Goal: Information Seeking & Learning: Learn about a topic

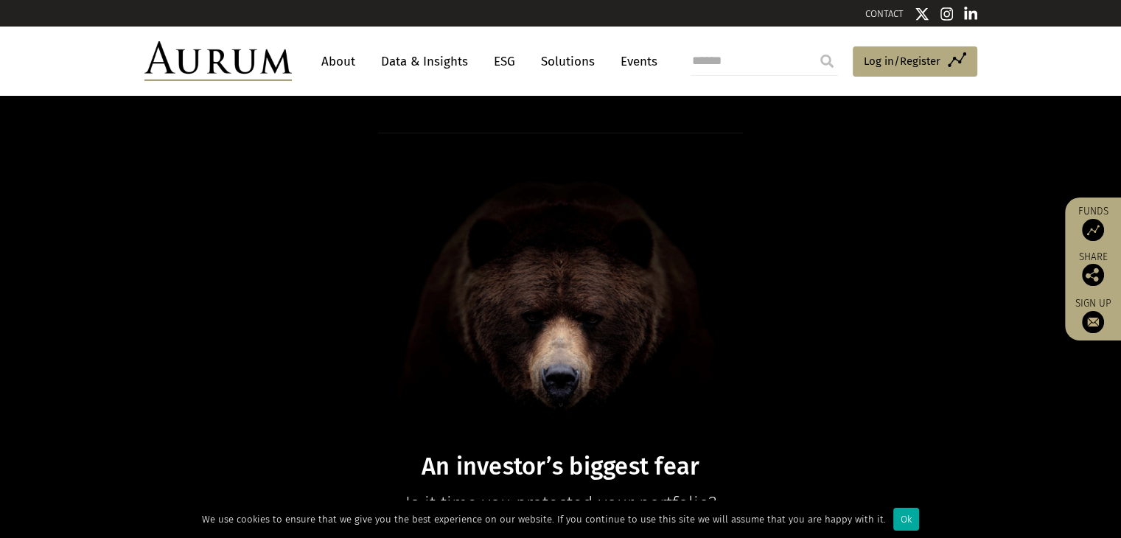
drag, startPoint x: 898, startPoint y: 522, endPoint x: 859, endPoint y: 521, distance: 39.1
click at [898, 522] on div "Ok" at bounding box center [906, 519] width 26 height 23
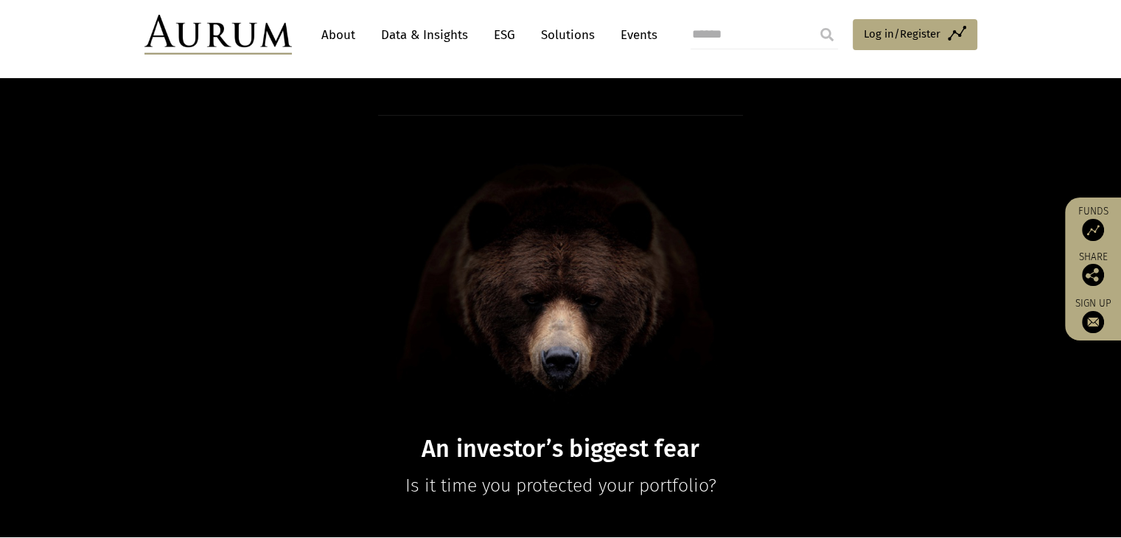
scroll to position [221, 0]
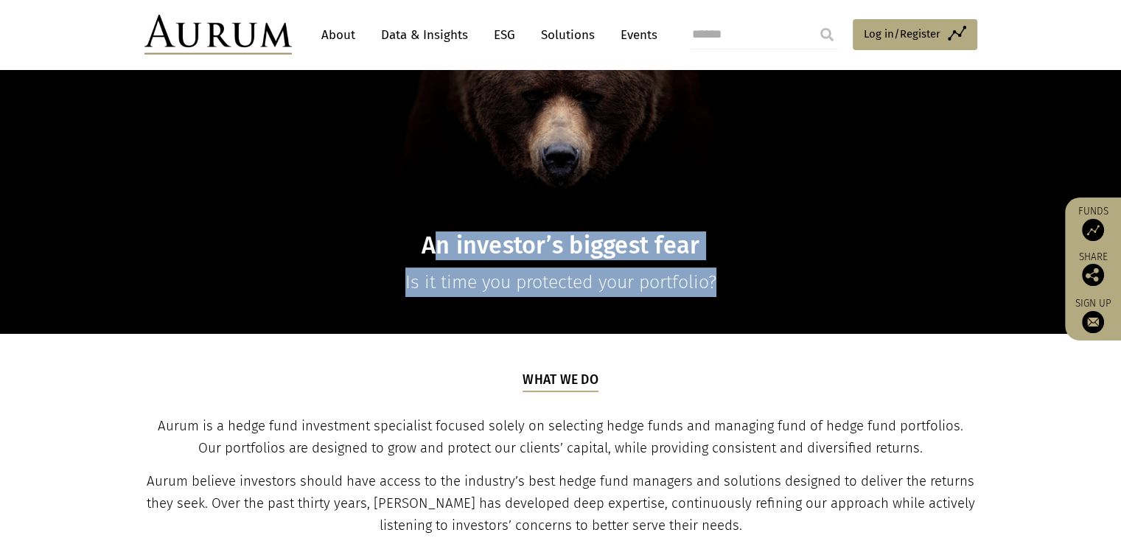
drag, startPoint x: 452, startPoint y: 254, endPoint x: 838, endPoint y: 272, distance: 387.2
click at [838, 272] on div "An investor’s biggest fear Is it time you protected your portfolio?" at bounding box center [560, 104] width 569 height 385
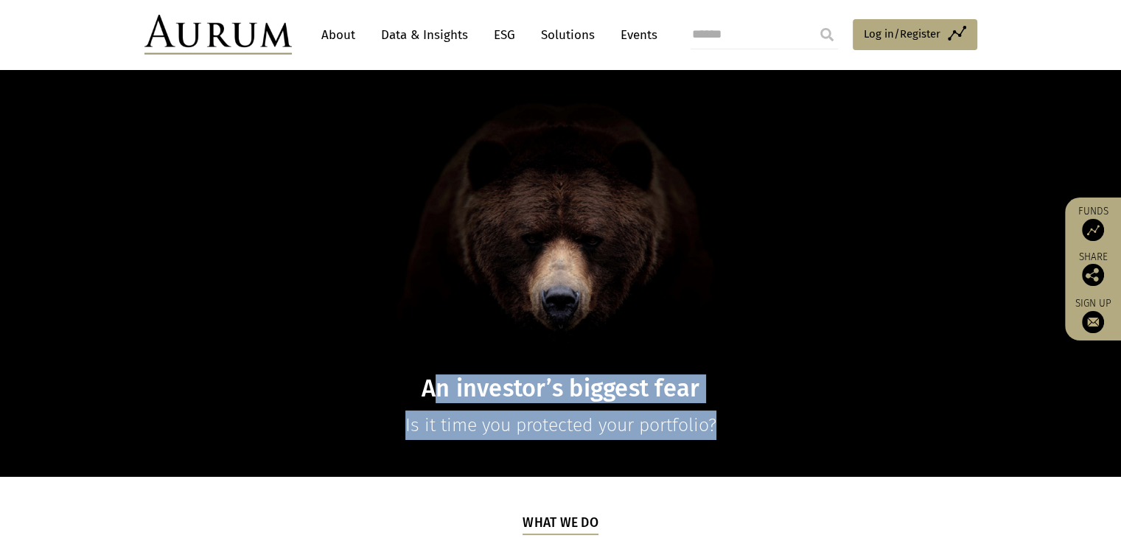
scroll to position [0, 0]
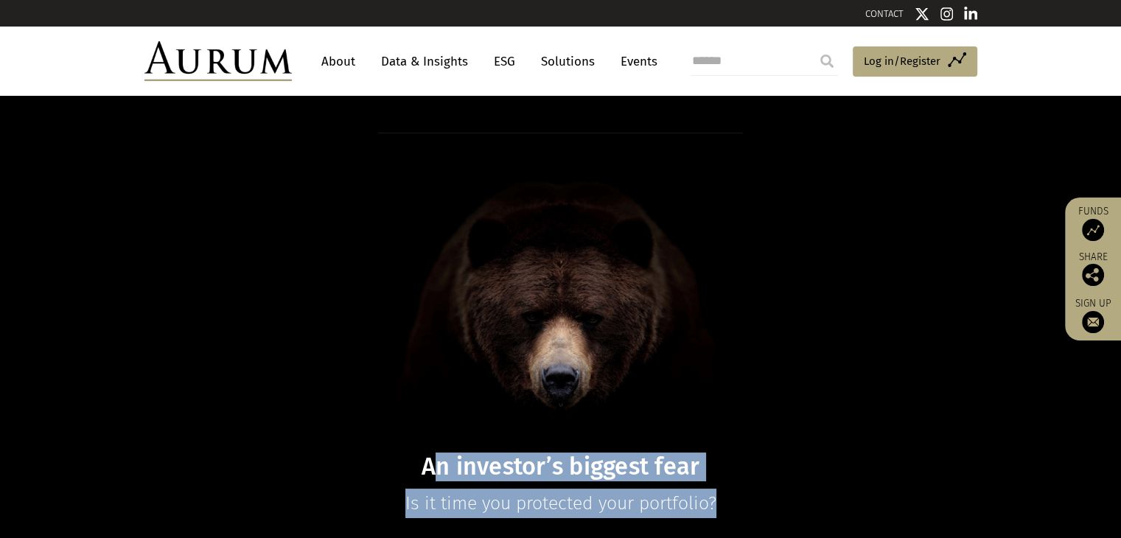
click at [596, 269] on h1 at bounding box center [560, 289] width 569 height 312
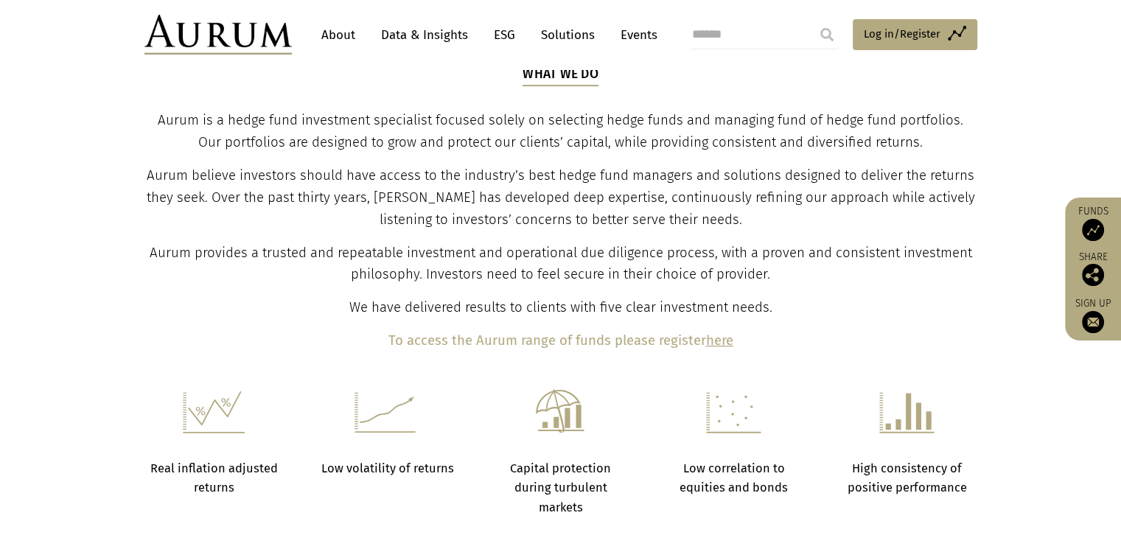
scroll to position [368, 0]
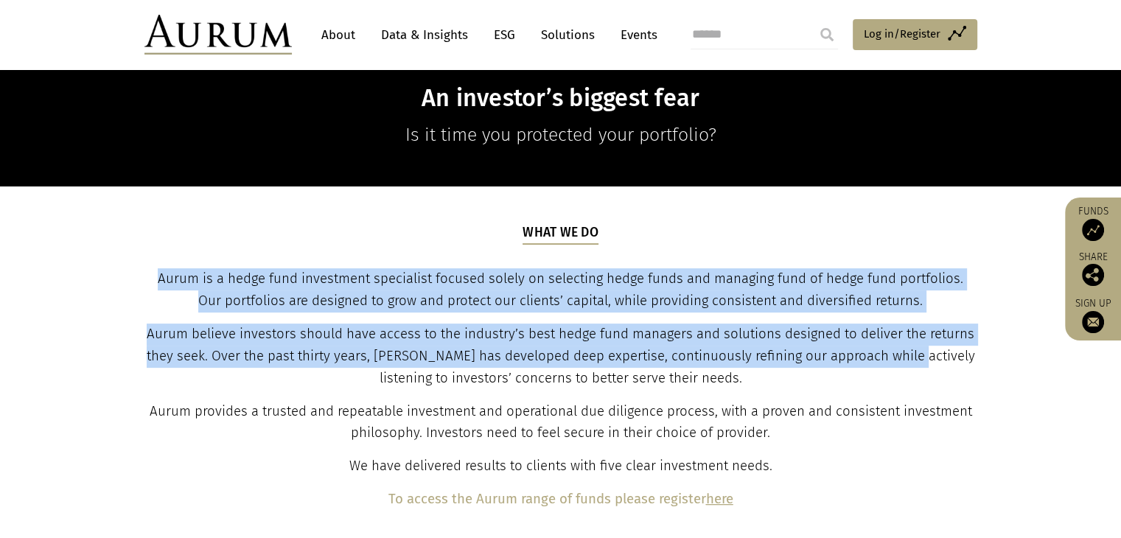
drag, startPoint x: 206, startPoint y: 280, endPoint x: 915, endPoint y: 359, distance: 713.2
click at [915, 359] on div "What we do Aurum is a hedge fund investment specialist focused solely on select…" at bounding box center [560, 366] width 829 height 287
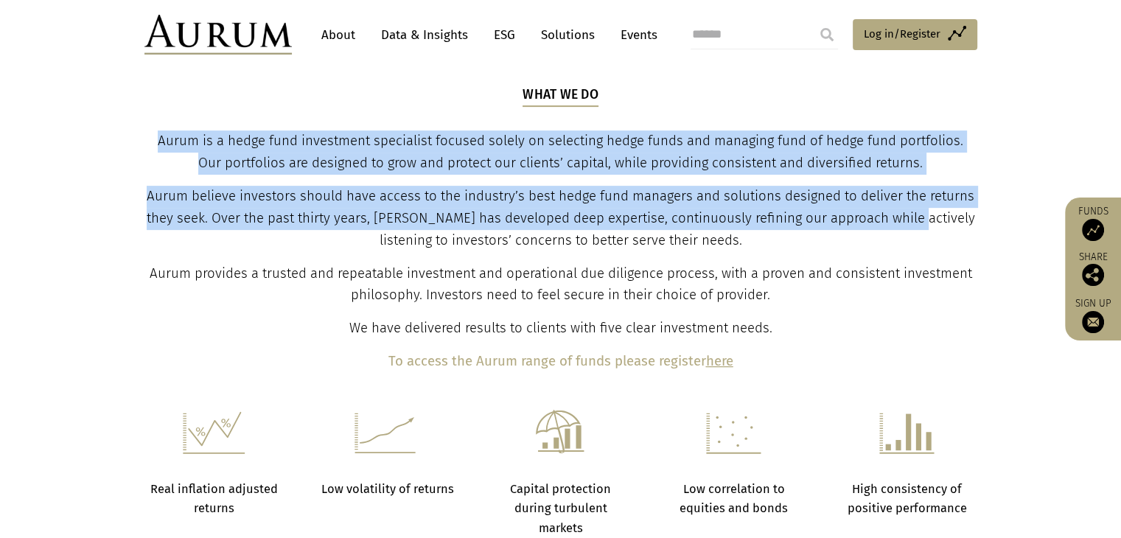
scroll to position [516, 0]
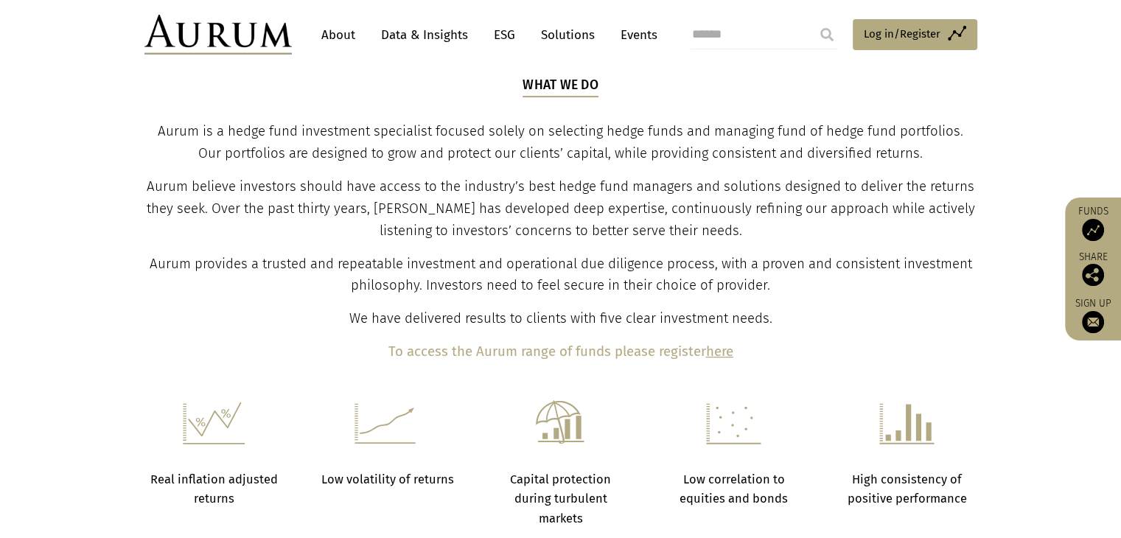
click at [441, 304] on div "What we do Aurum is a hedge fund investment specialist focused solely on select…" at bounding box center [560, 219] width 829 height 287
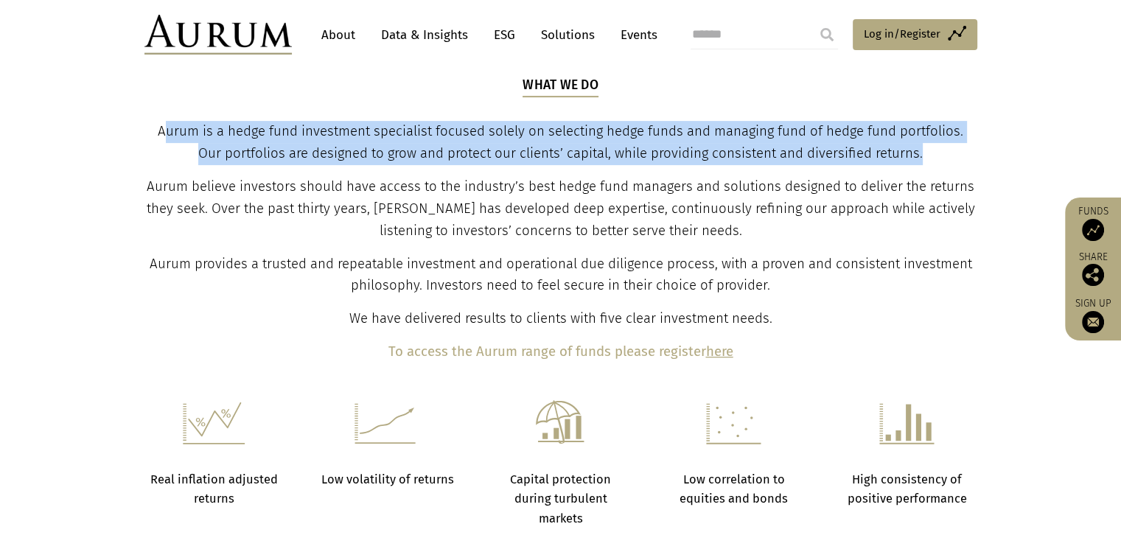
drag, startPoint x: 166, startPoint y: 129, endPoint x: 941, endPoint y: 155, distance: 775.6
click at [941, 155] on p "Aurum is a hedge fund investment specialist focused solely on selecting hedge f…" at bounding box center [560, 143] width 829 height 44
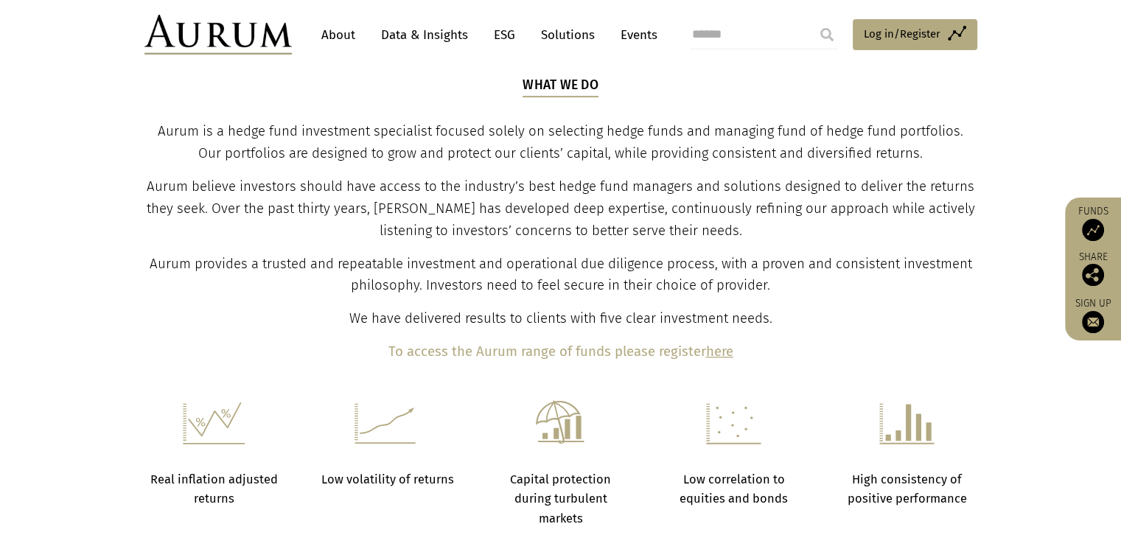
click at [501, 178] on span "Aurum believe investors should have access to the industry’s best hedge fund ma…" at bounding box center [561, 208] width 828 height 60
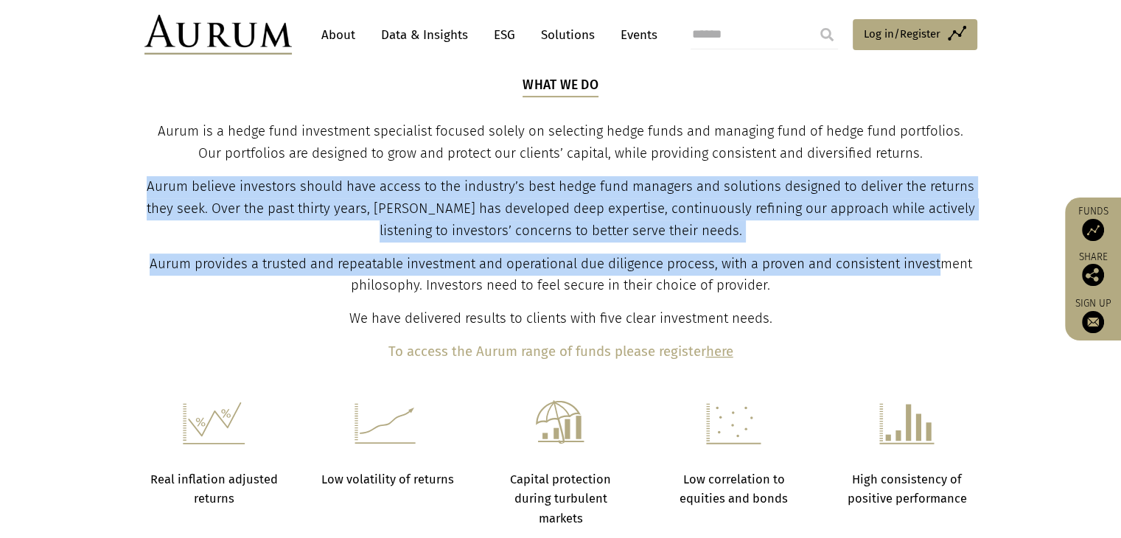
drag, startPoint x: 146, startPoint y: 184, endPoint x: 942, endPoint y: 263, distance: 799.6
click at [942, 263] on div "What we do Aurum is a hedge fund investment specialist focused solely on select…" at bounding box center [560, 219] width 829 height 287
drag, startPoint x: 530, startPoint y: 238, endPoint x: 492, endPoint y: 241, distance: 37.7
click at [528, 238] on span "Aurum believe investors should have access to the industry’s best hedge fund ma…" at bounding box center [561, 208] width 828 height 60
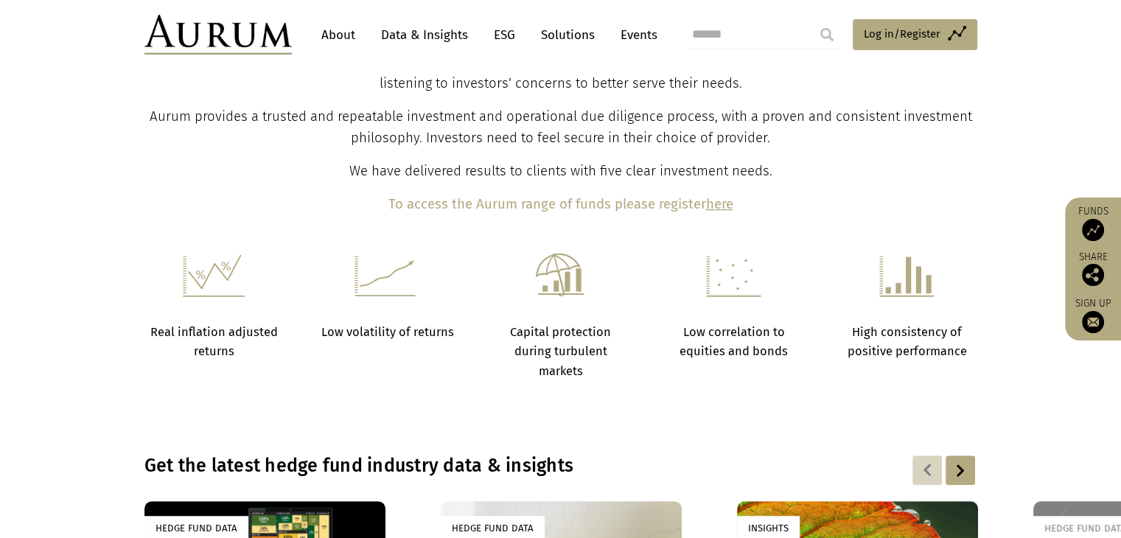
click at [622, 178] on span "We have delivered results to clients with five clear investment needs." at bounding box center [560, 171] width 423 height 16
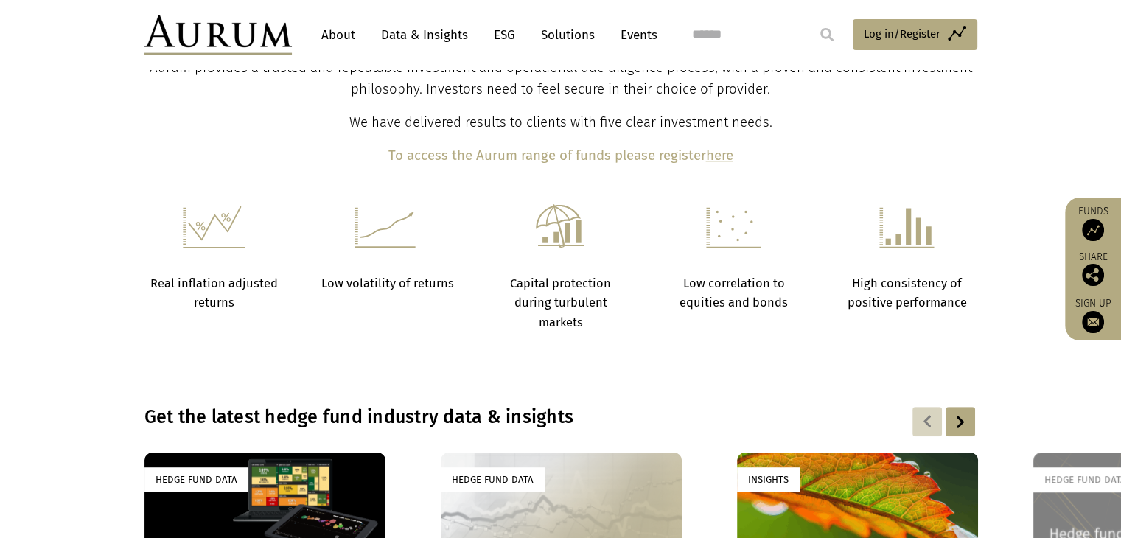
scroll to position [737, 0]
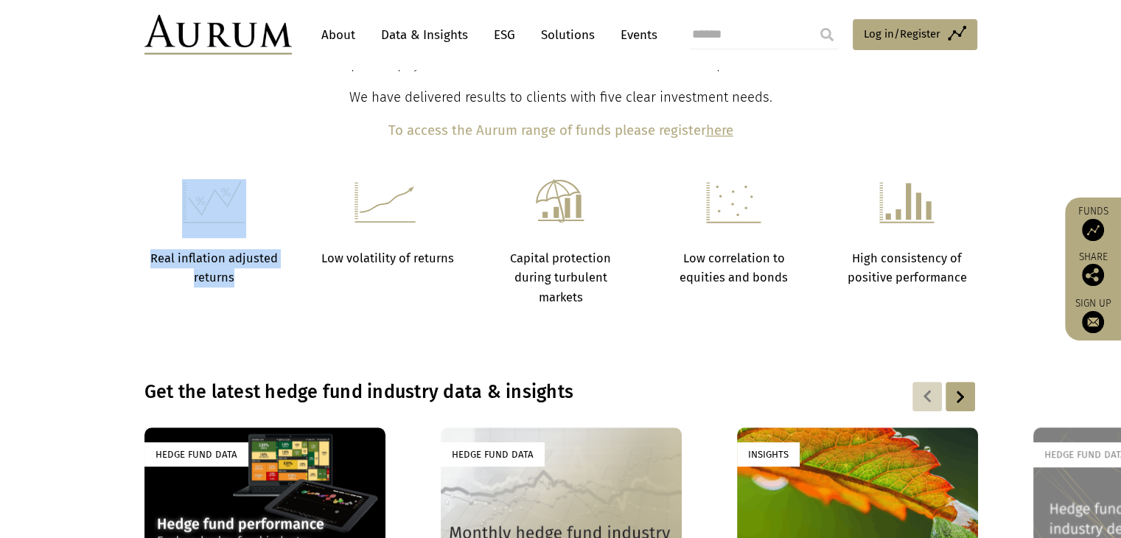
drag, startPoint x: 143, startPoint y: 257, endPoint x: 276, endPoint y: 282, distance: 135.0
click at [276, 282] on div "Real inflation adjusted returns Low volatility of returns Capital protection du…" at bounding box center [561, 243] width 862 height 128
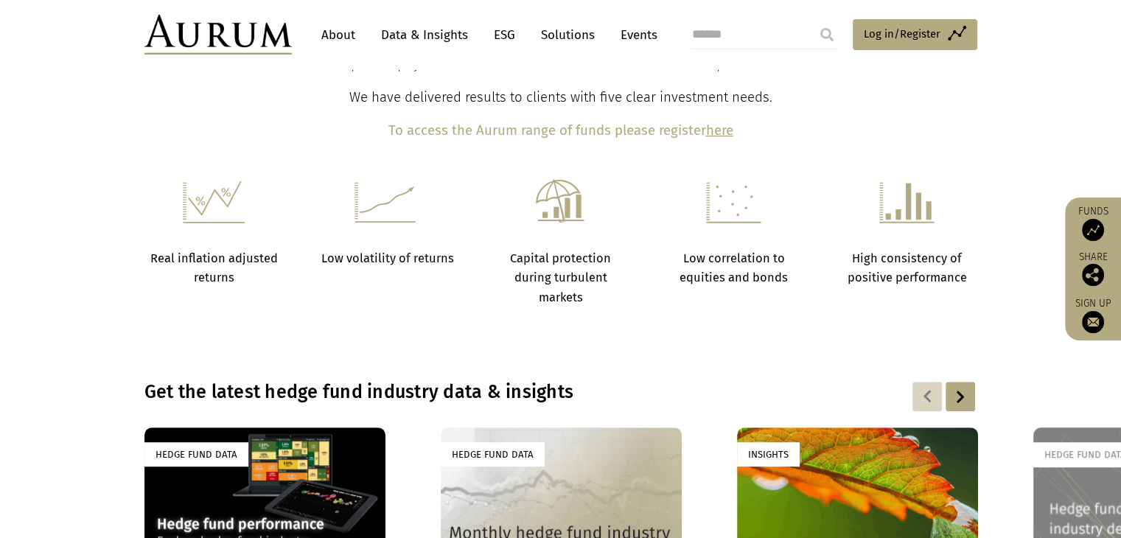
click at [324, 290] on div "Real inflation adjusted returns Low volatility of returns Capital protection du…" at bounding box center [561, 243] width 862 height 128
drag, startPoint x: 360, startPoint y: 267, endPoint x: 452, endPoint y: 273, distance: 92.3
click at [452, 273] on div "Real inflation adjusted returns Low volatility of returns Capital protection du…" at bounding box center [561, 243] width 862 height 128
drag, startPoint x: 414, startPoint y: 295, endPoint x: 458, endPoint y: 298, distance: 44.3
click at [414, 295] on div "Real inflation adjusted returns Low volatility of returns Capital protection du…" at bounding box center [561, 243] width 862 height 128
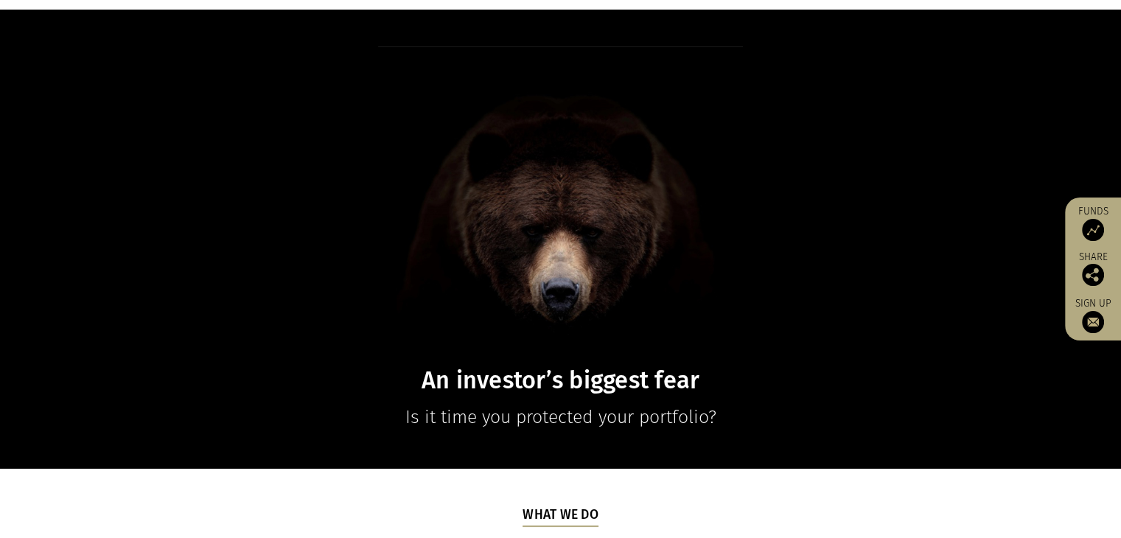
scroll to position [0, 0]
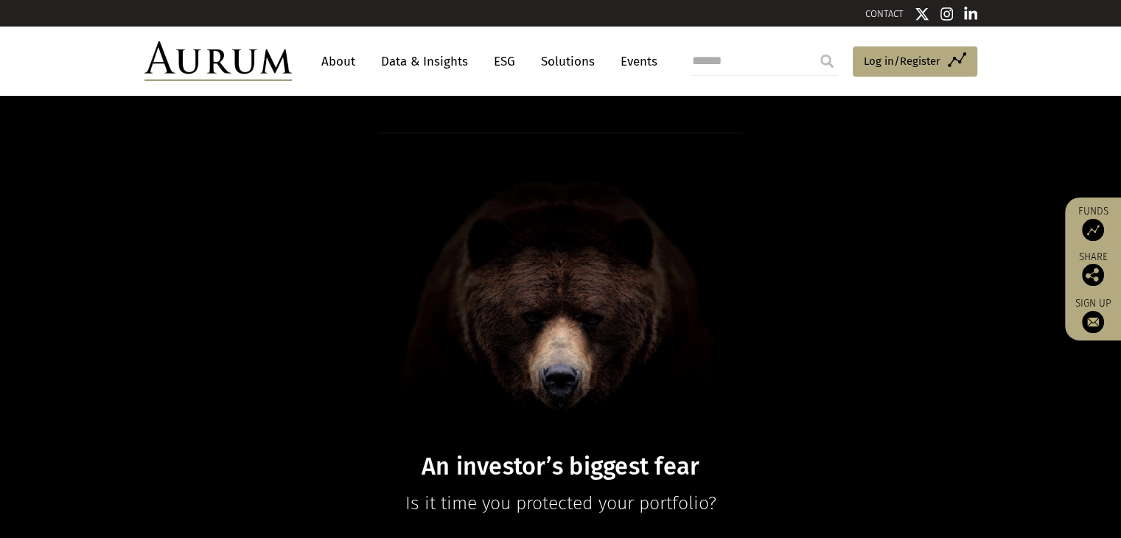
click at [335, 67] on link "About" at bounding box center [338, 61] width 49 height 27
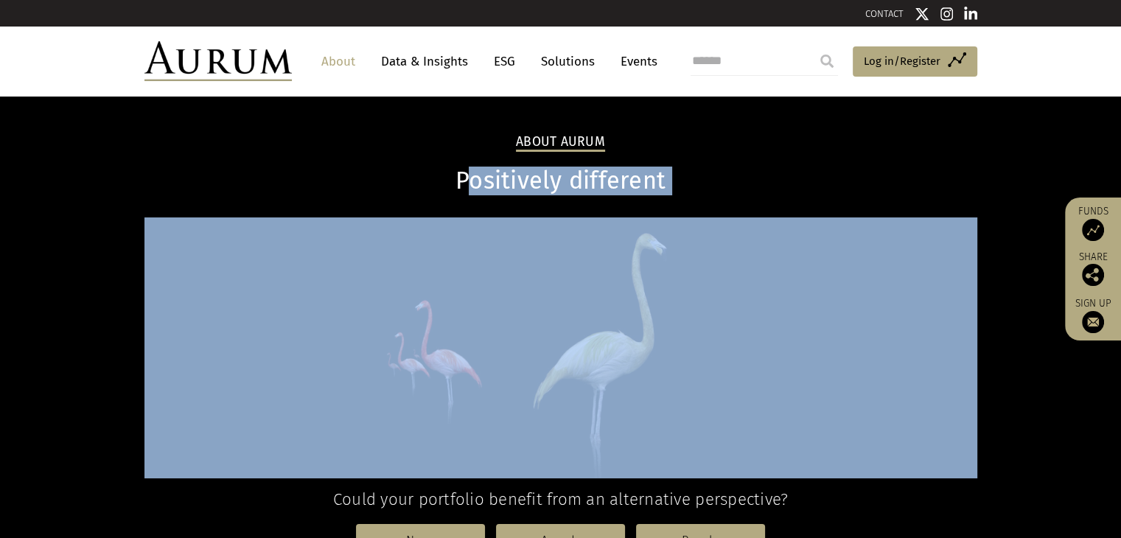
drag, startPoint x: 465, startPoint y: 189, endPoint x: 836, endPoint y: 217, distance: 371.7
click at [836, 217] on div "About Aurum Positively different Could your portfolio benefit from an alternati…" at bounding box center [561, 353] width 862 height 440
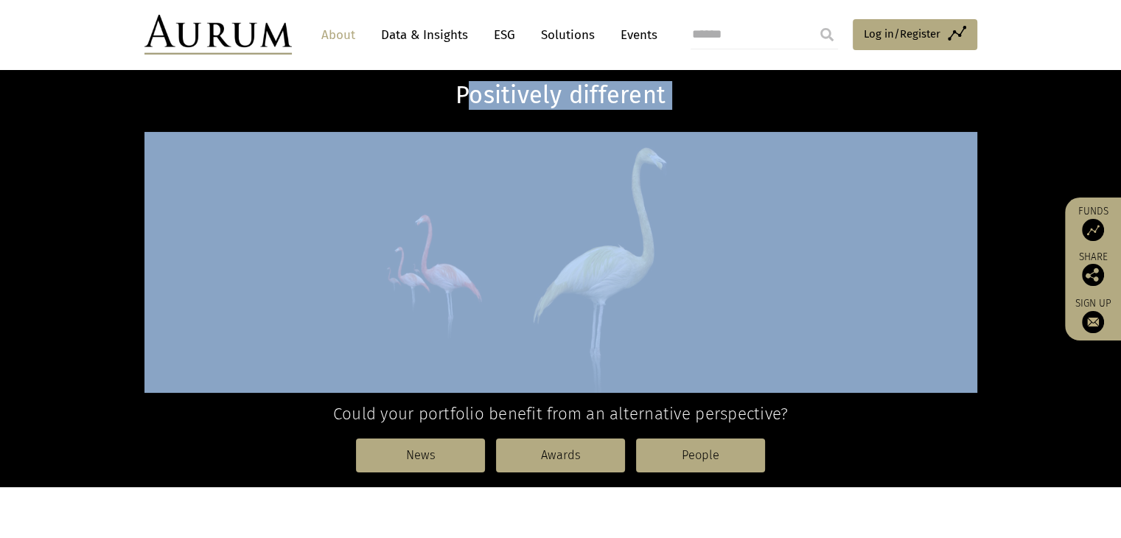
scroll to position [221, 0]
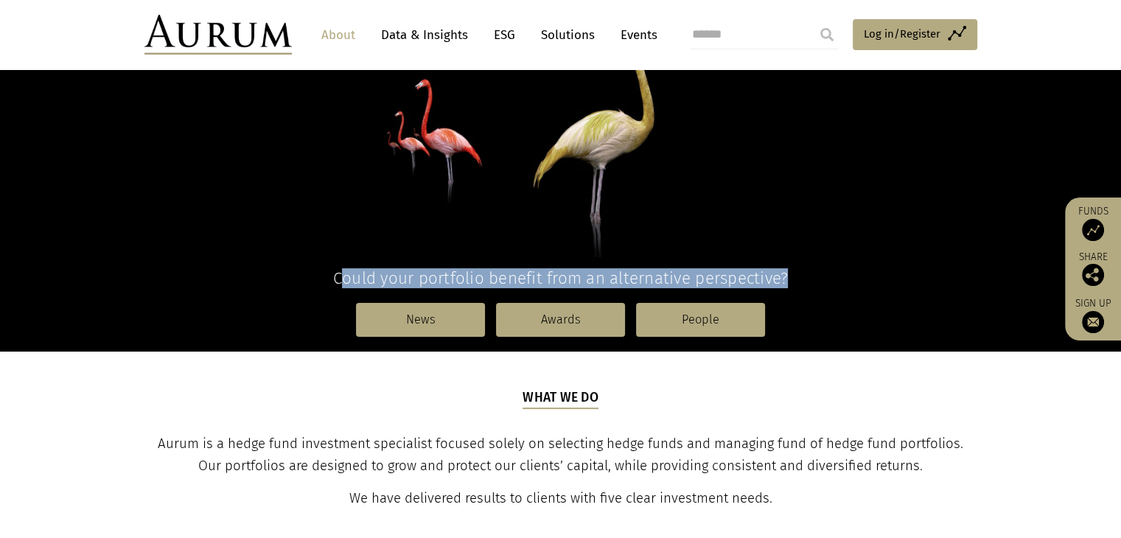
drag, startPoint x: 338, startPoint y: 280, endPoint x: 881, endPoint y: 259, distance: 543.4
click at [881, 259] on div "Could your portfolio benefit from an alternative perspective?" at bounding box center [560, 141] width 833 height 291
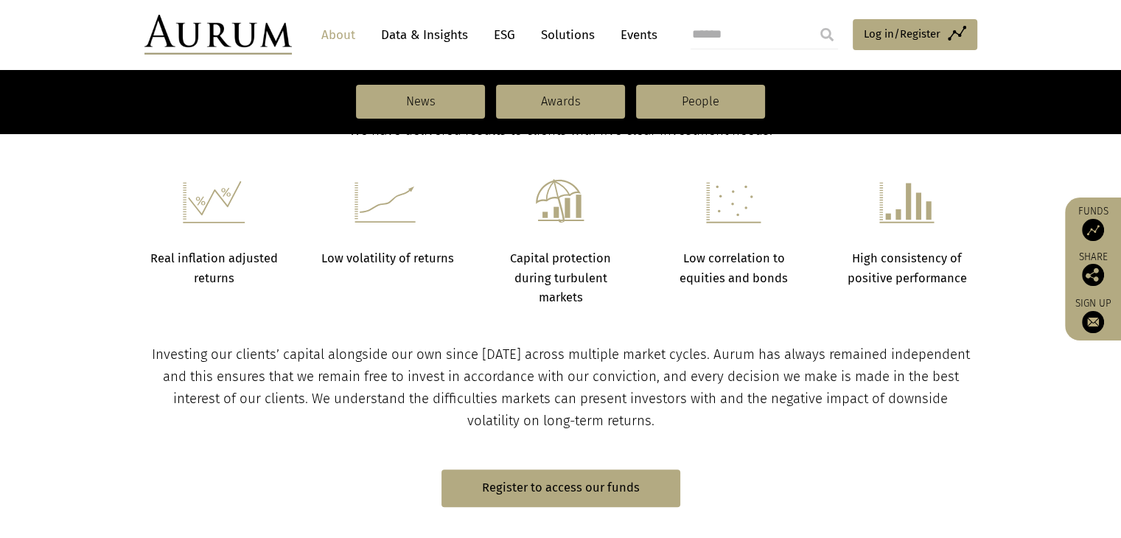
scroll to position [442, 0]
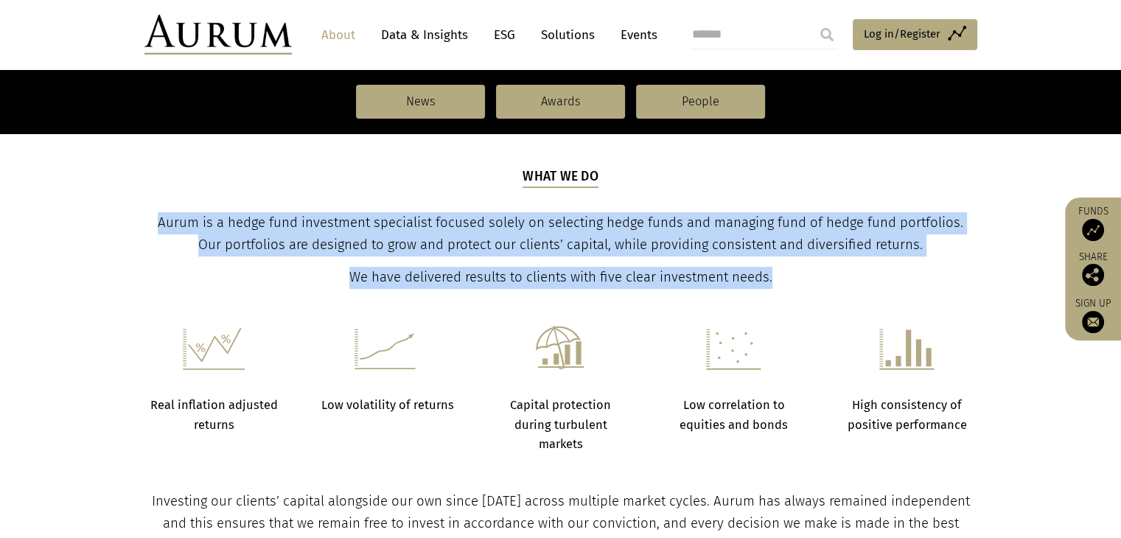
drag, startPoint x: 148, startPoint y: 222, endPoint x: 999, endPoint y: 266, distance: 852.1
click at [999, 266] on section "What we do Aurum is a hedge fund investment specialist focused solely on select…" at bounding box center [560, 209] width 1121 height 158
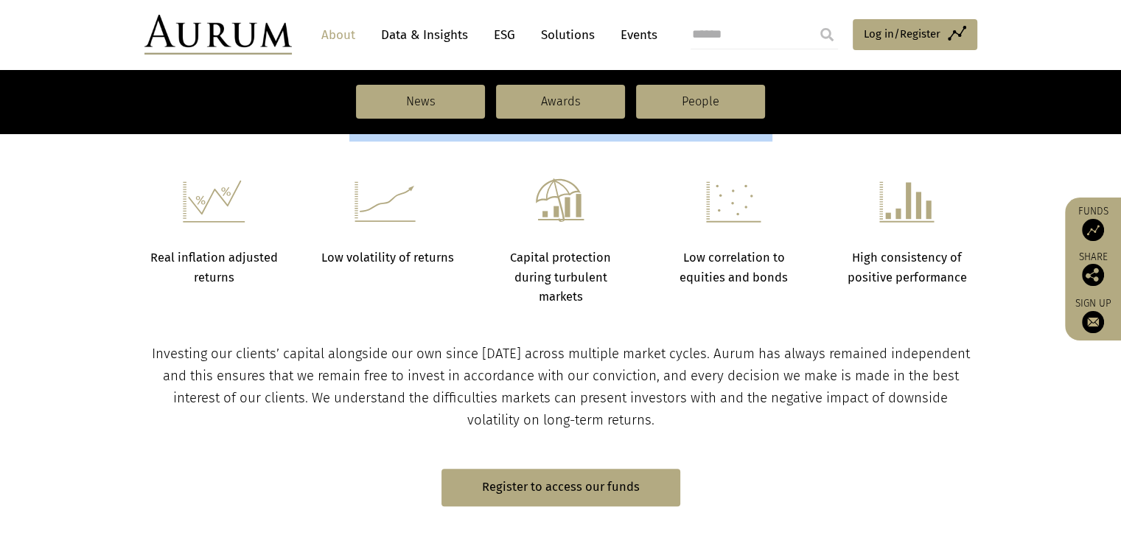
scroll to position [637, 0]
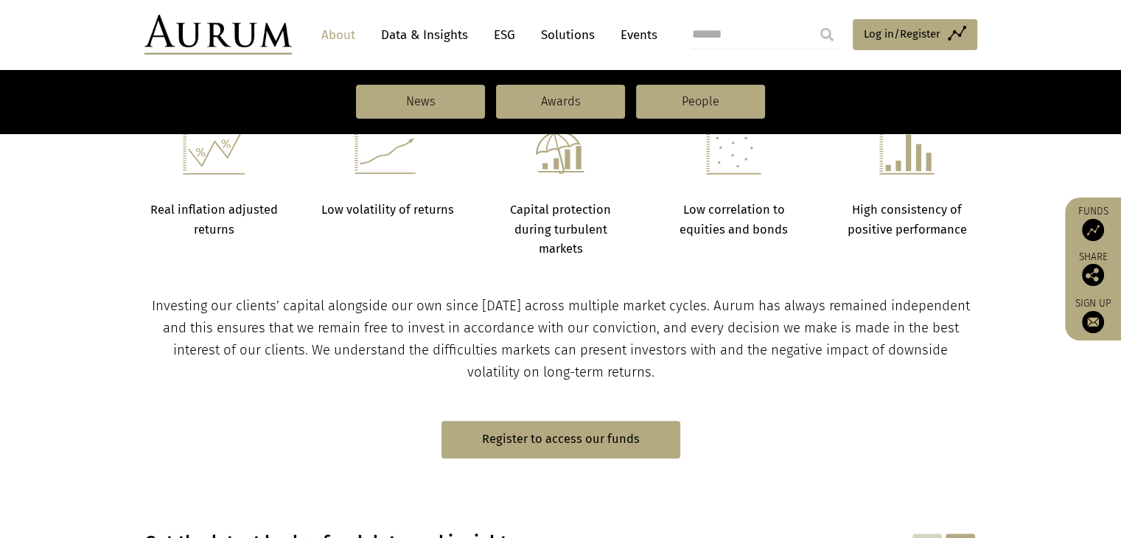
click at [609, 314] on span "Investing our clients’ capital alongside our own since 1994 across multiple mar…" at bounding box center [561, 339] width 818 height 83
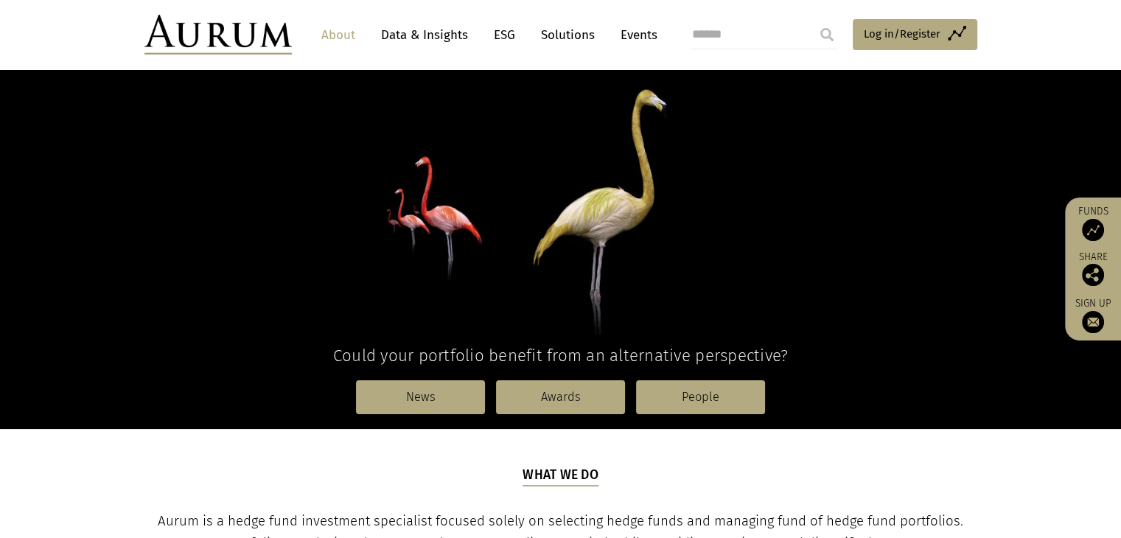
scroll to position [112, 0]
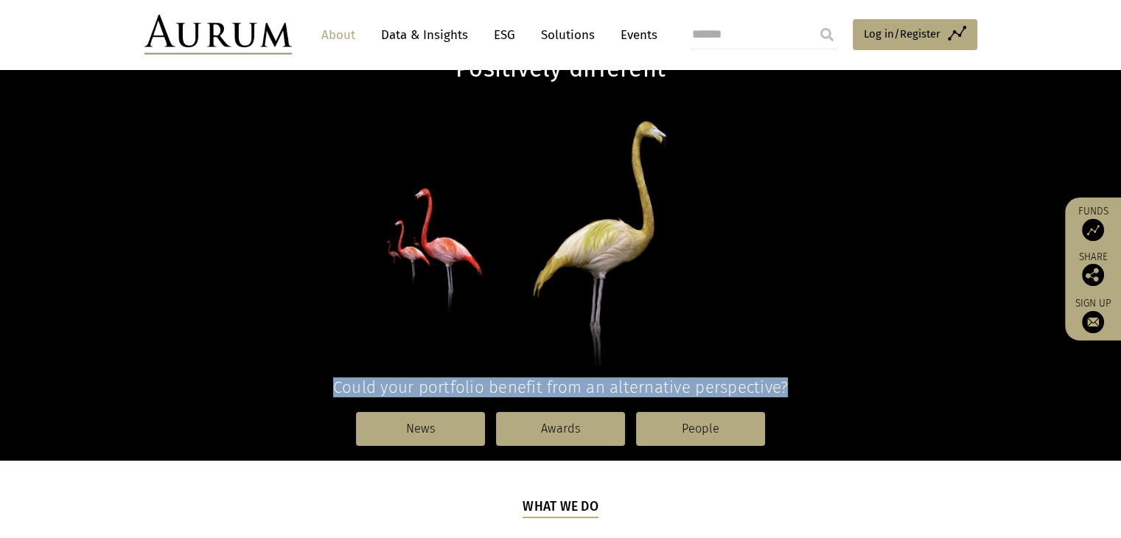
drag, startPoint x: 333, startPoint y: 390, endPoint x: 833, endPoint y: 371, distance: 499.9
click at [833, 371] on div "Could your portfolio benefit from an alternative perspective?" at bounding box center [560, 250] width 833 height 291
click at [866, 370] on div "Could your portfolio benefit from an alternative perspective?" at bounding box center [560, 250] width 833 height 291
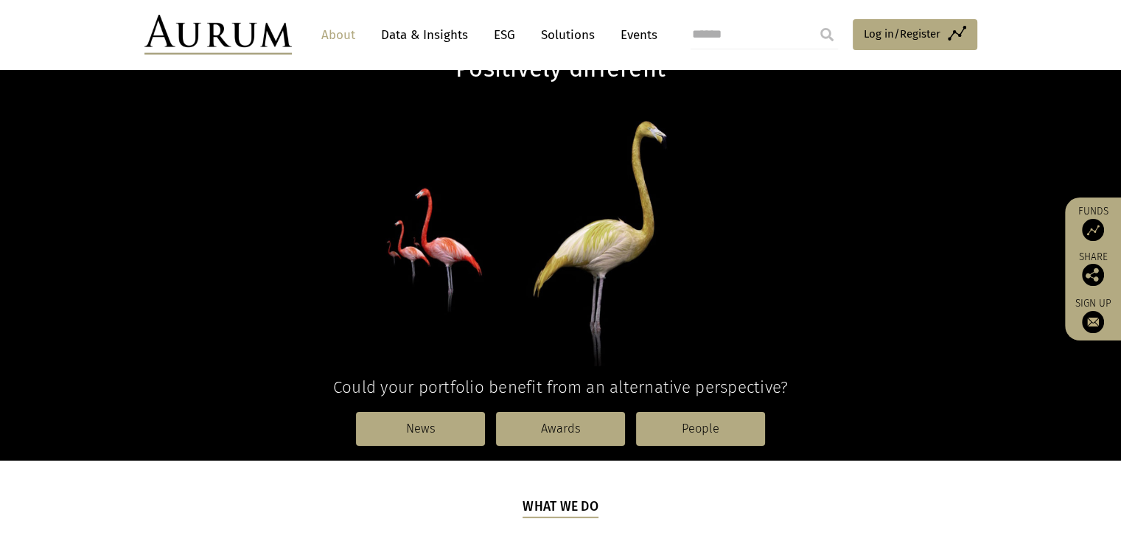
click at [429, 28] on link "Data & Insights" at bounding box center [425, 34] width 102 height 27
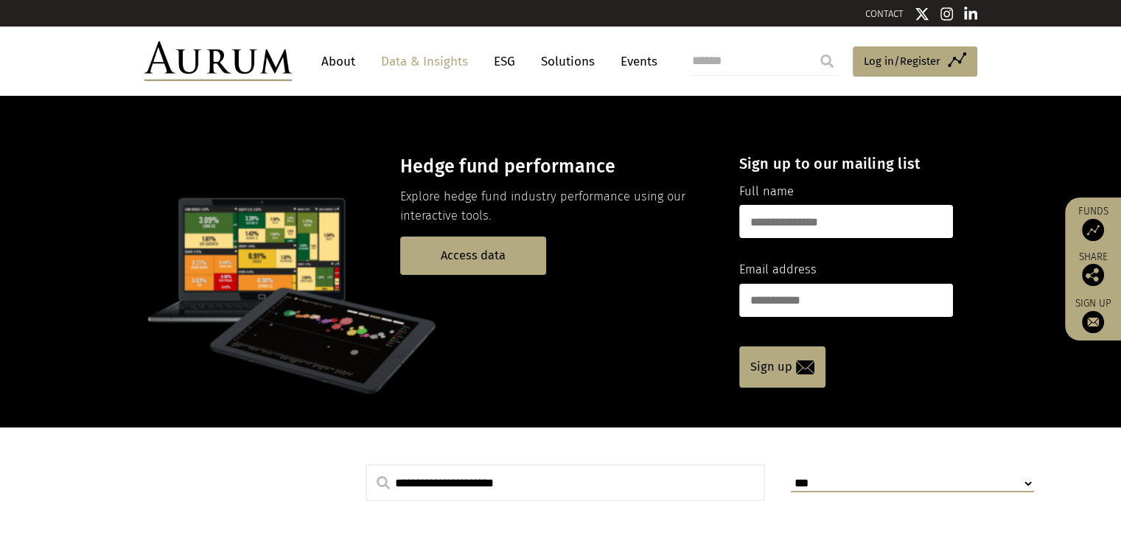
click at [345, 67] on link "About" at bounding box center [338, 61] width 49 height 27
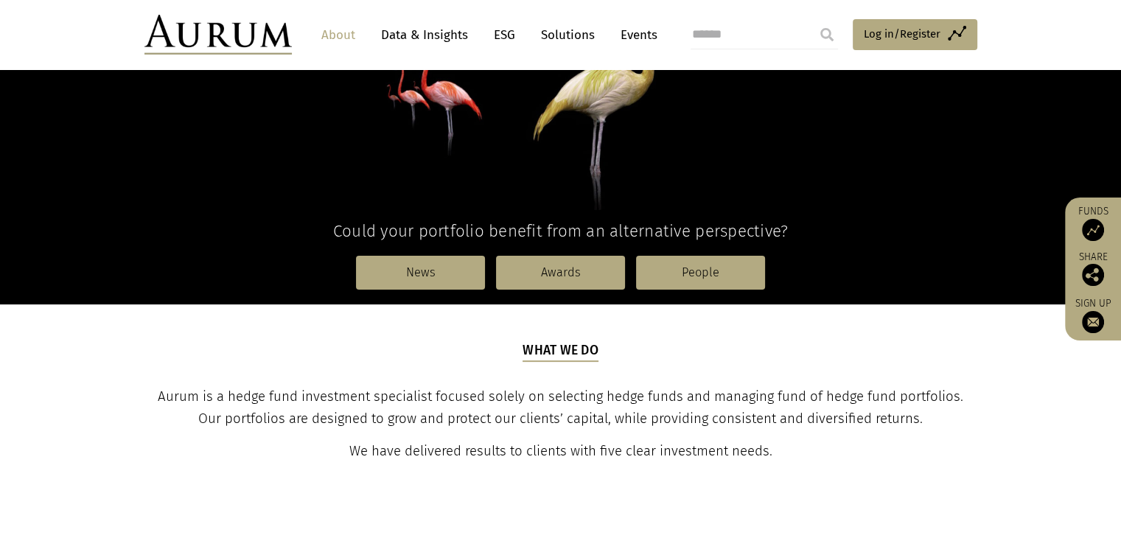
scroll to position [295, 0]
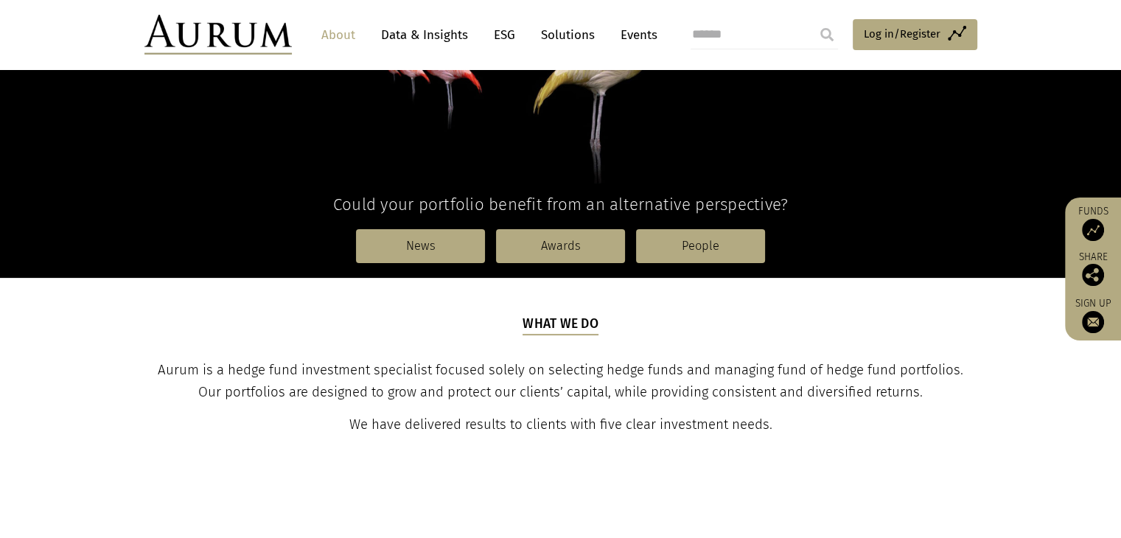
drag, startPoint x: 463, startPoint y: 111, endPoint x: 485, endPoint y: 110, distance: 22.2
click at [463, 111] on p at bounding box center [560, 53] width 833 height 260
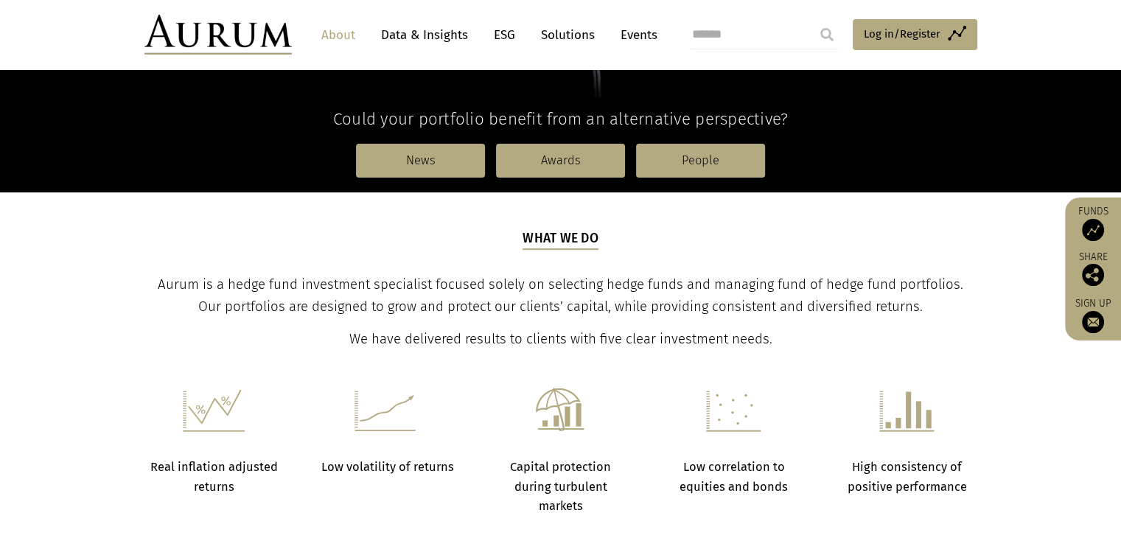
scroll to position [442, 0]
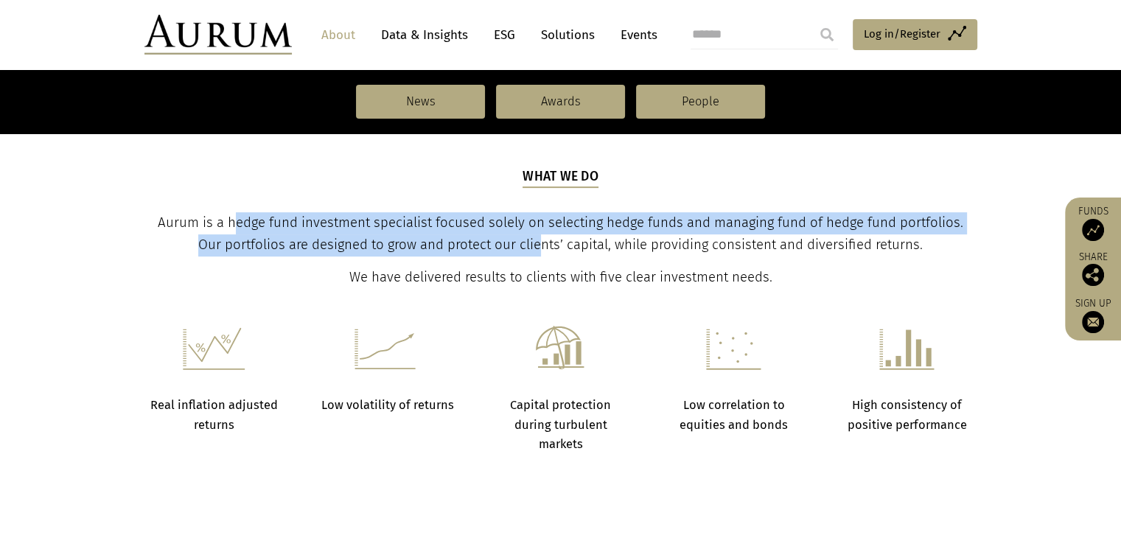
drag, startPoint x: 237, startPoint y: 220, endPoint x: 551, endPoint y: 237, distance: 314.3
click at [546, 237] on span "Aurum is a hedge fund investment specialist focused solely on selecting hedge f…" at bounding box center [560, 233] width 805 height 38
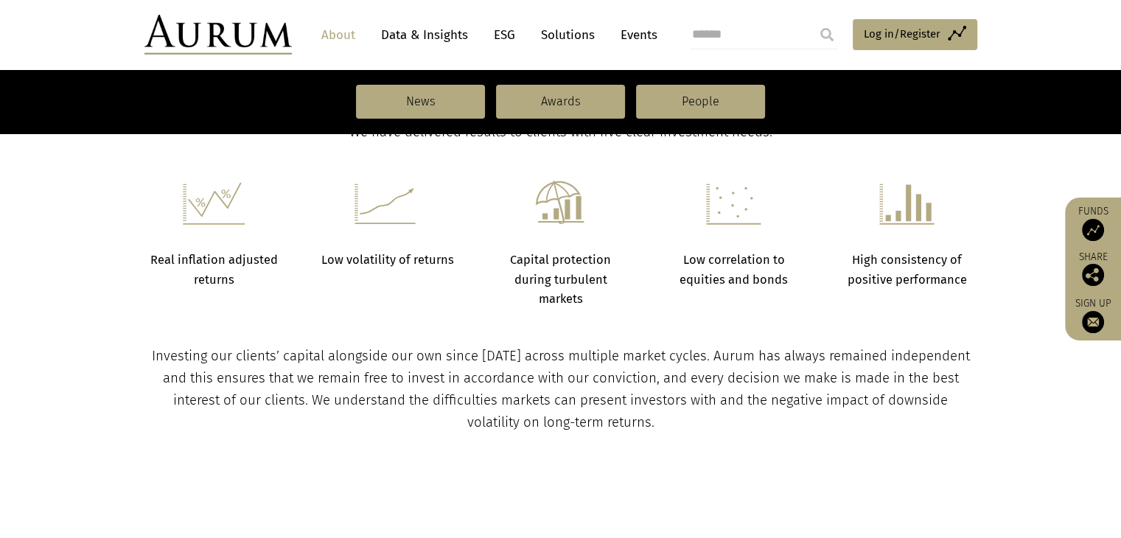
scroll to position [589, 0]
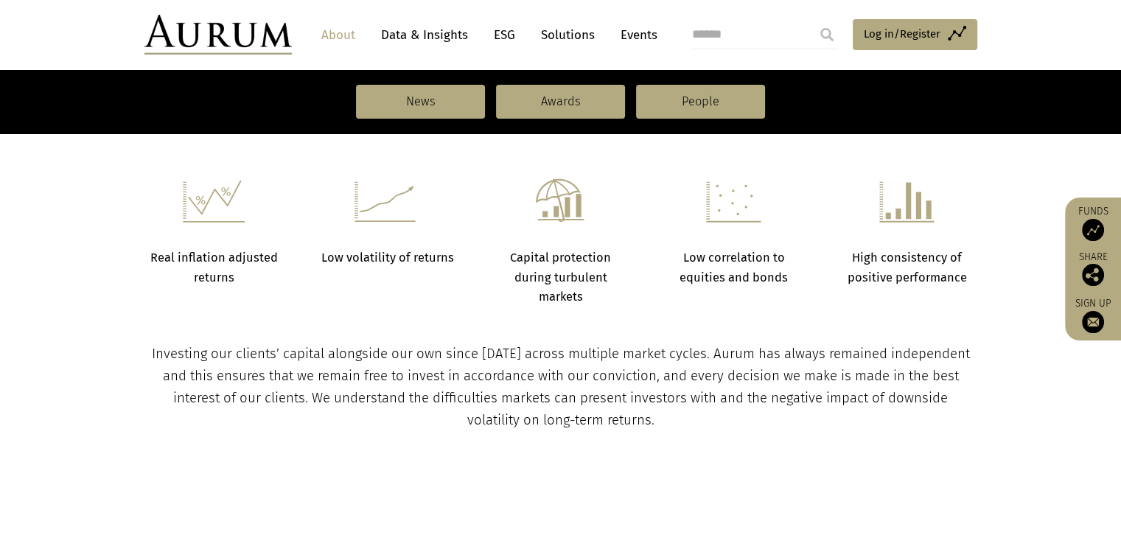
click at [481, 323] on section "Investing our clients’ capital alongside our own since 1994 across multiple mar…" at bounding box center [560, 369] width 1121 height 125
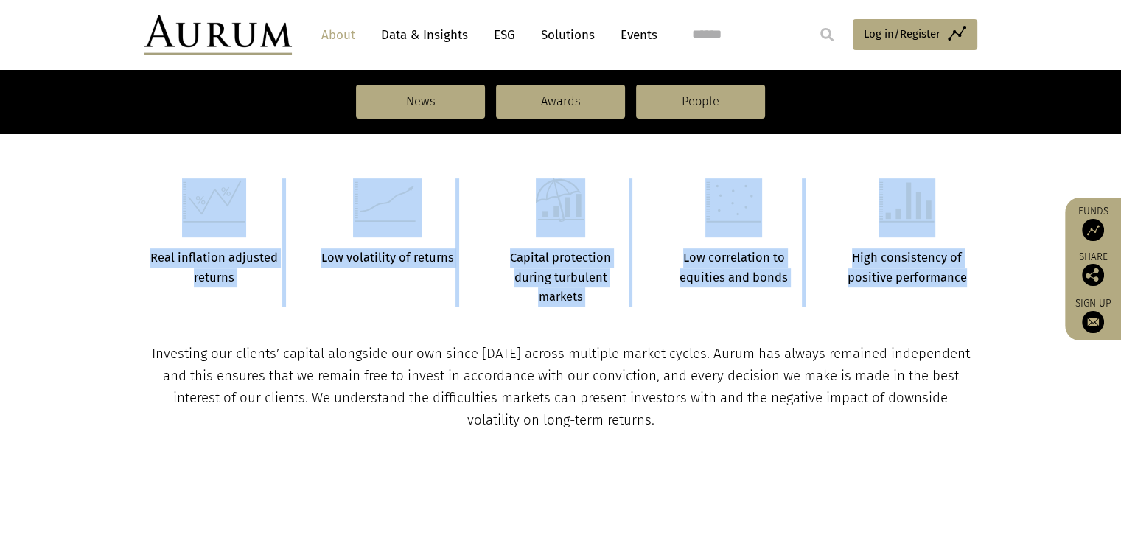
drag, startPoint x: 144, startPoint y: 262, endPoint x: 936, endPoint y: 300, distance: 792.9
click at [936, 300] on div "Real inflation adjusted returns Low volatility of returns Capital protection du…" at bounding box center [561, 242] width 862 height 128
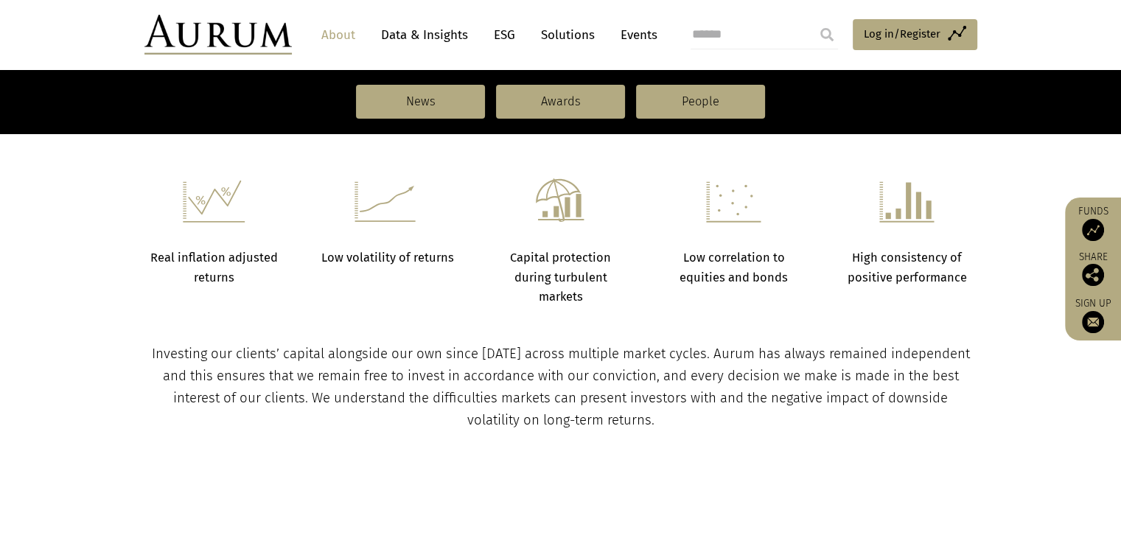
click at [704, 324] on section "Investing our clients’ capital alongside our own since 1994 across multiple mar…" at bounding box center [560, 369] width 1121 height 125
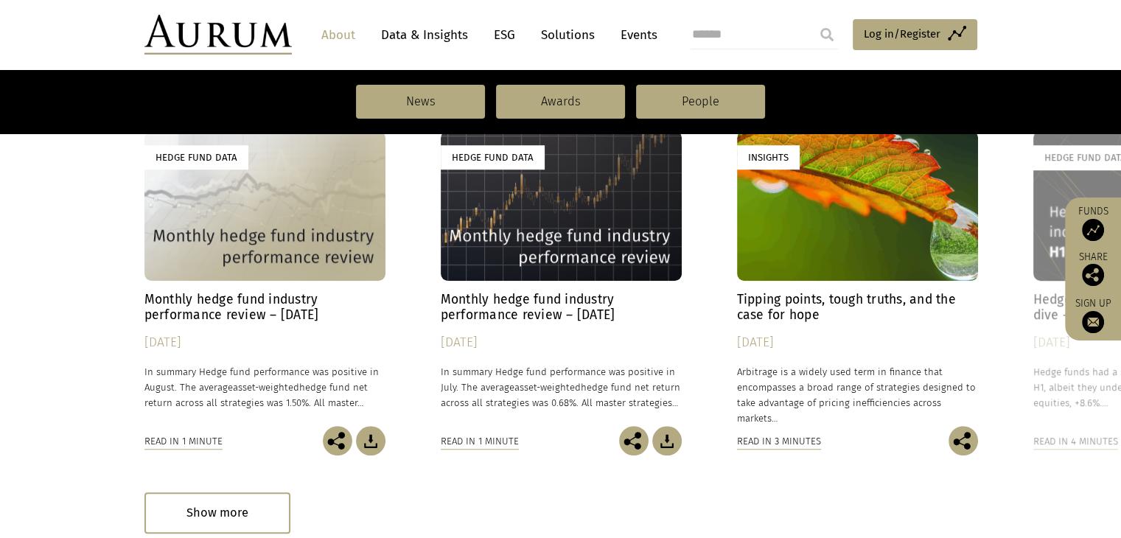
scroll to position [922, 0]
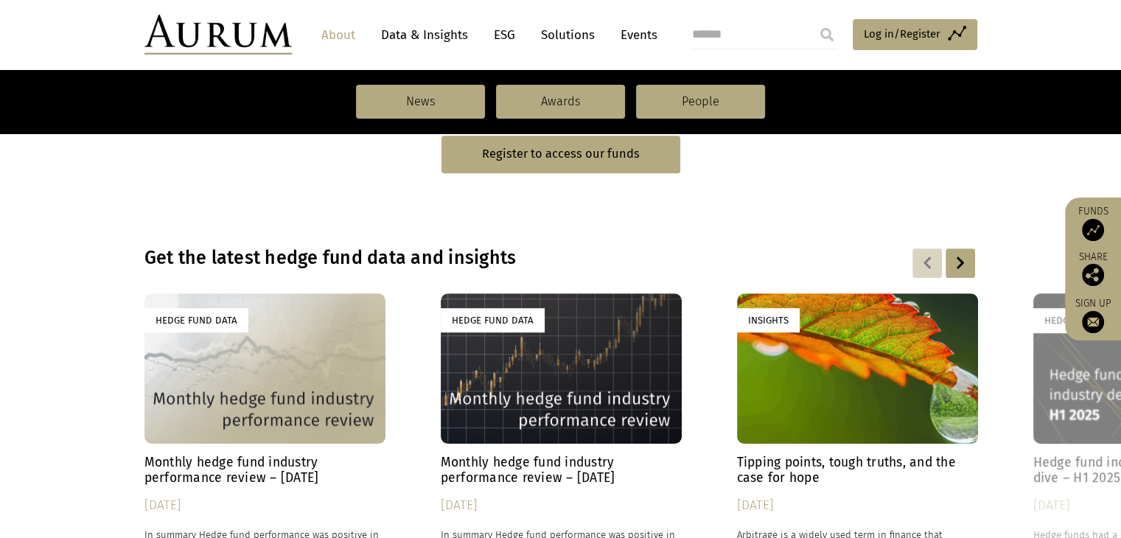
click at [961, 265] on div at bounding box center [959, 262] width 29 height 29
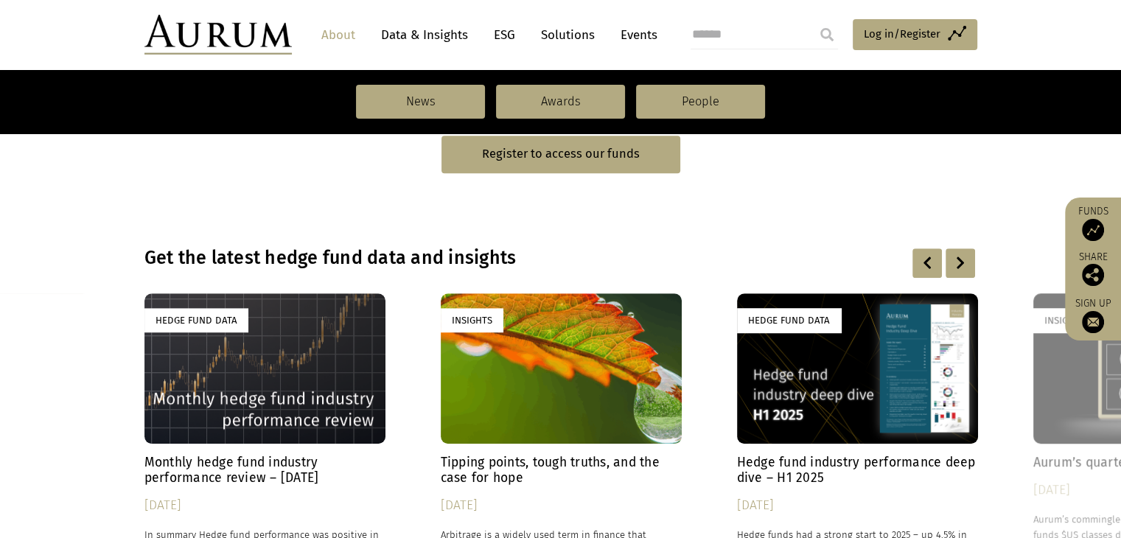
click at [955, 264] on div at bounding box center [959, 262] width 29 height 29
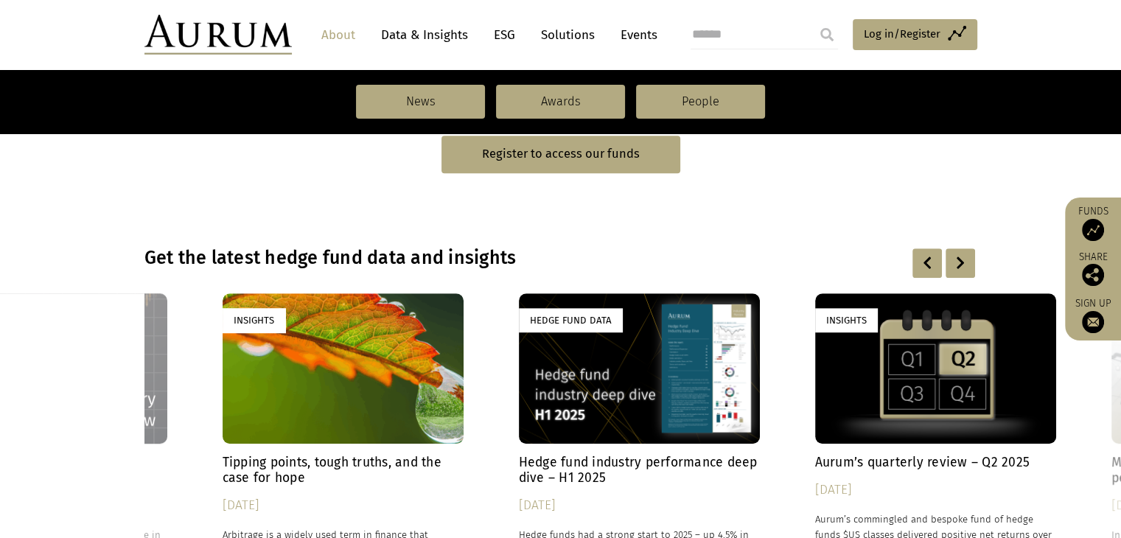
click at [955, 262] on div at bounding box center [959, 262] width 29 height 29
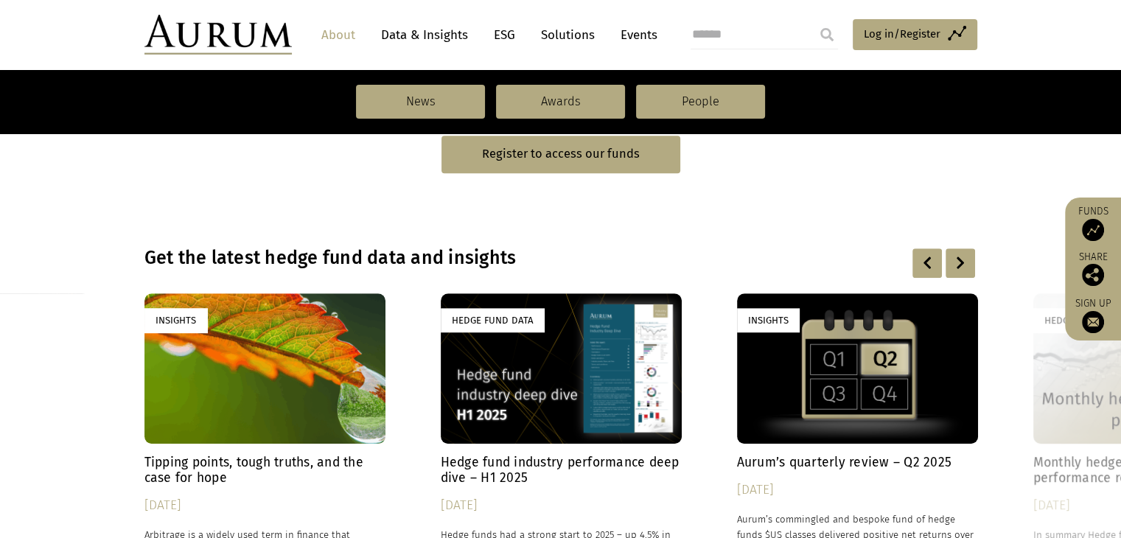
click at [955, 261] on div at bounding box center [959, 262] width 29 height 29
click at [954, 260] on div at bounding box center [959, 262] width 29 height 29
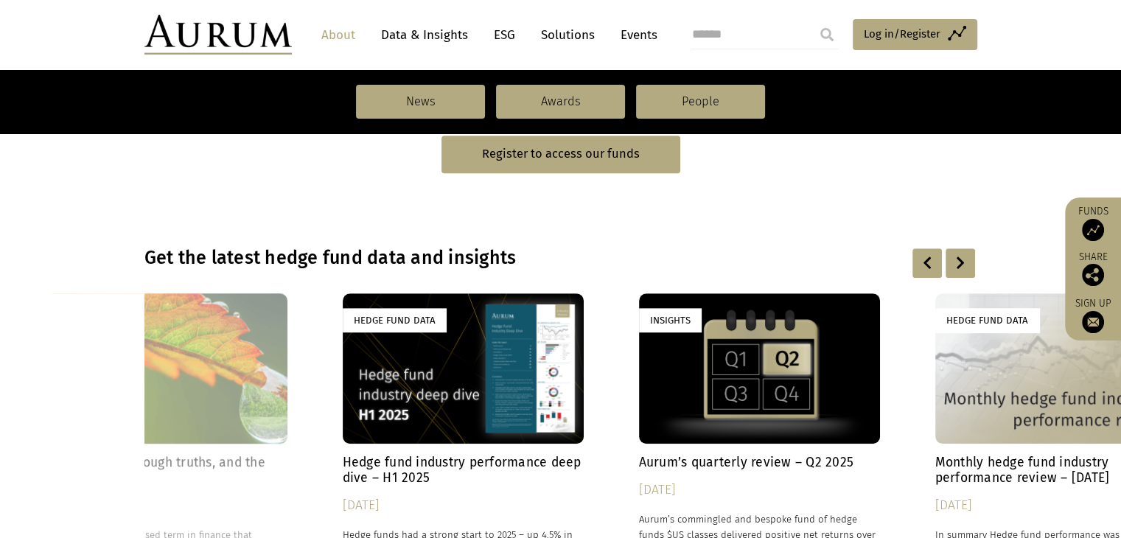
click at [954, 260] on div at bounding box center [959, 262] width 29 height 29
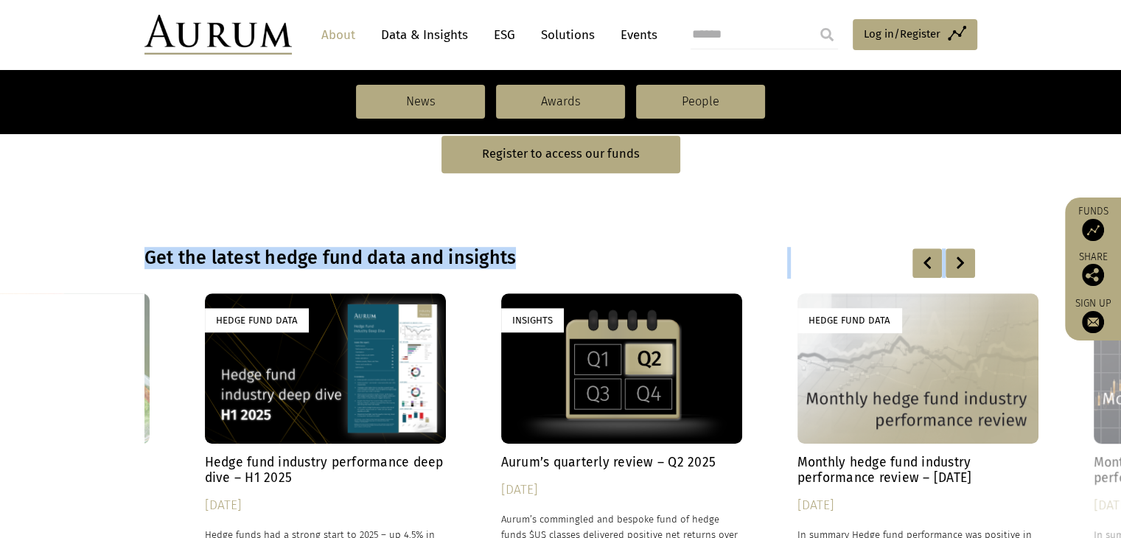
click at [954, 260] on div at bounding box center [959, 262] width 29 height 29
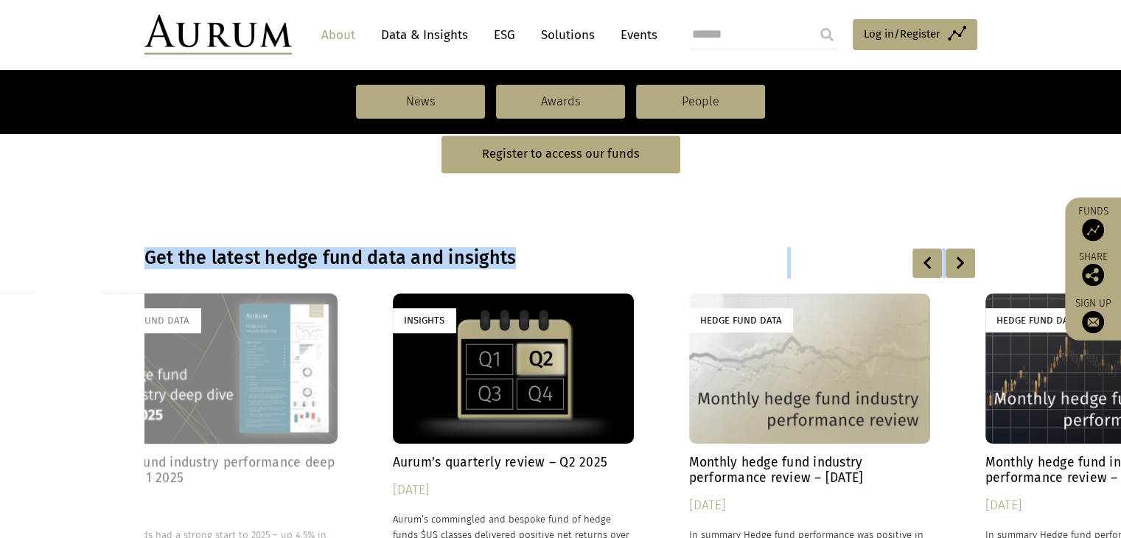
click at [954, 260] on div at bounding box center [959, 262] width 29 height 29
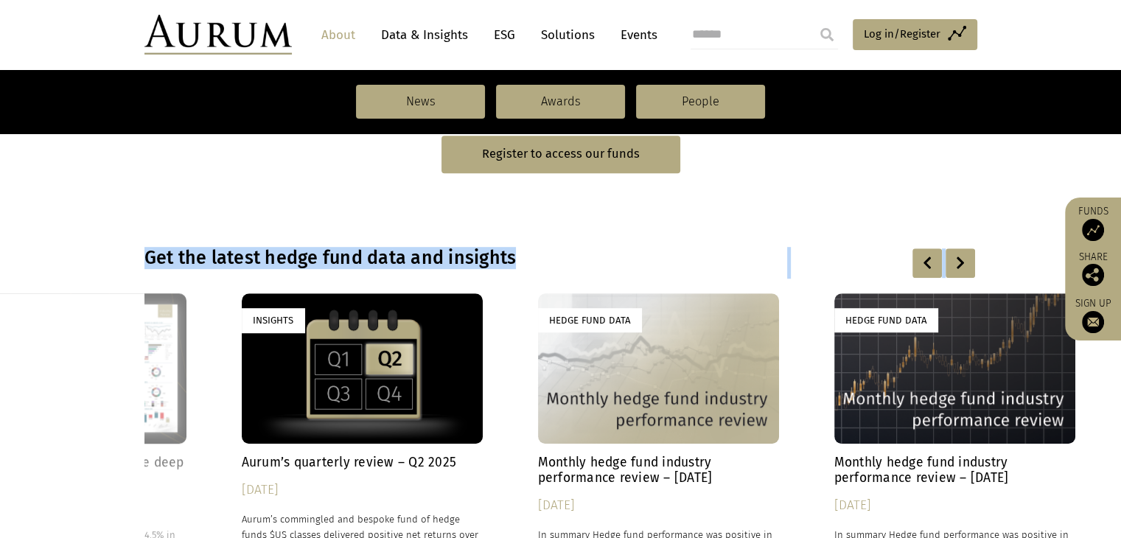
click at [954, 260] on div at bounding box center [959, 262] width 29 height 29
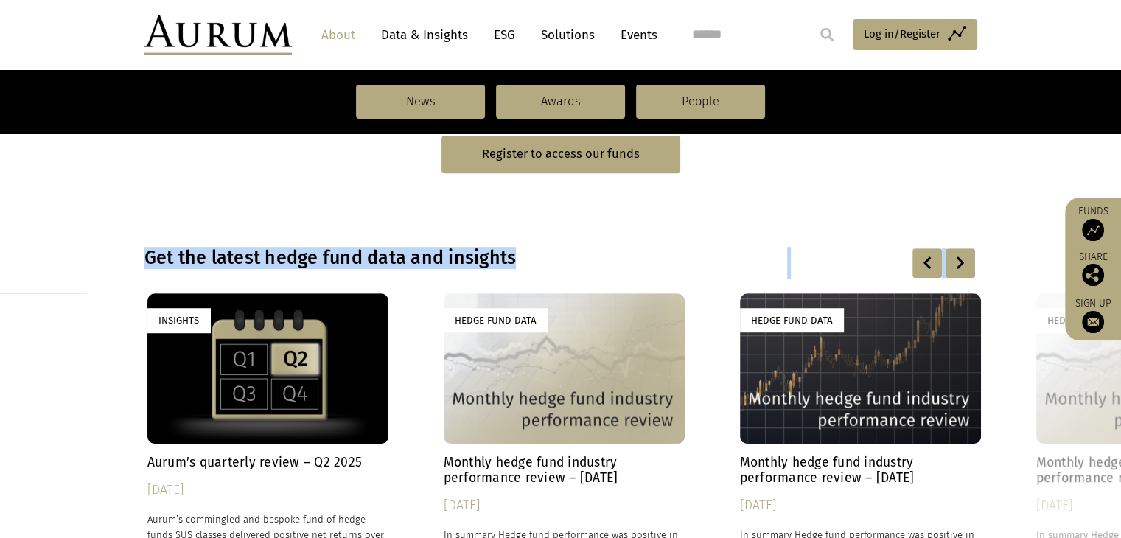
click at [954, 260] on div at bounding box center [959, 262] width 29 height 29
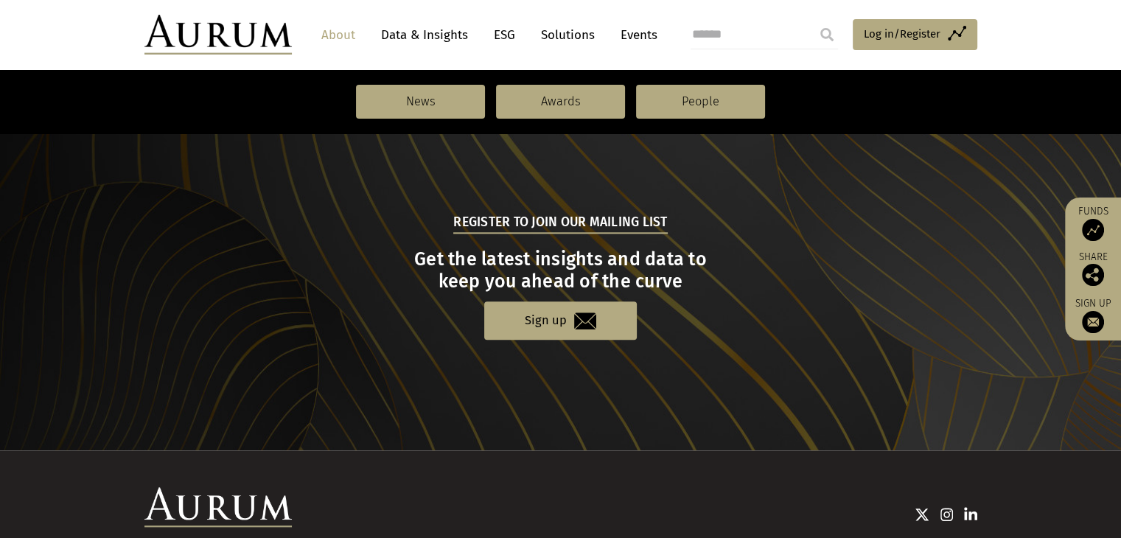
scroll to position [1659, 0]
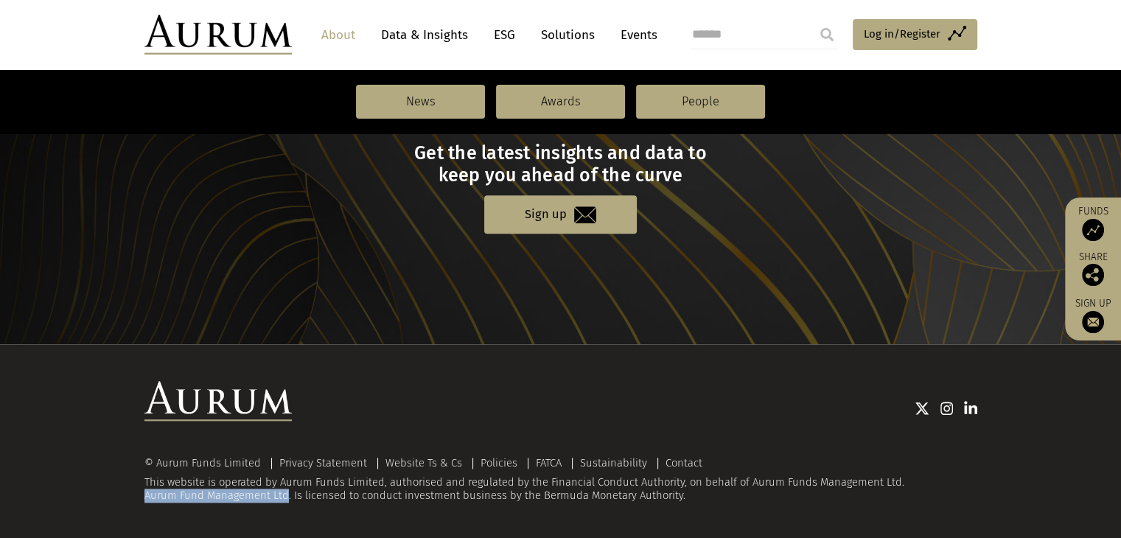
copy div "Aurum Fund Management Ltd"
drag, startPoint x: 287, startPoint y: 496, endPoint x: 152, endPoint y: 499, distance: 134.9
click at [140, 502] on div "© Aurum Funds Limited Privacy Statement Website Ts & Cs Policies FATCA Sustaina…" at bounding box center [560, 441] width 1121 height 195
click at [345, 495] on div "© Aurum Funds Limited Privacy Statement Website Ts & Cs Policies FATCA Sustaina…" at bounding box center [560, 480] width 833 height 45
drag, startPoint x: 270, startPoint y: 487, endPoint x: 544, endPoint y: 499, distance: 274.3
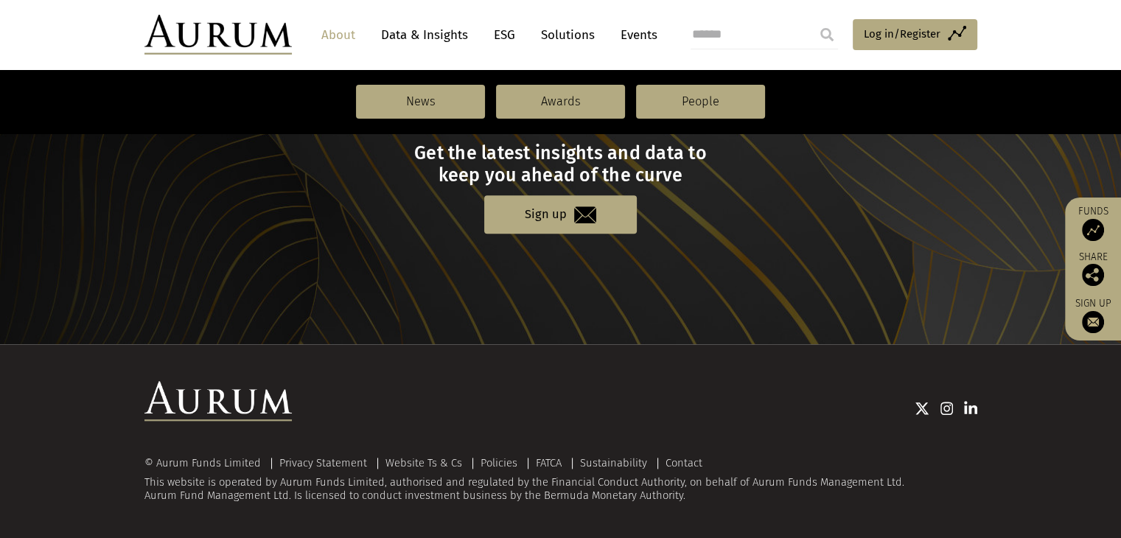
click at [434, 495] on div "© Aurum Funds Limited Privacy Statement Website Ts & Cs Policies FATCA Sustaina…" at bounding box center [560, 480] width 833 height 45
click at [558, 502] on div "© Aurum Funds Limited Privacy Statement Website Ts & Cs Policies FATCA Sustaina…" at bounding box center [560, 441] width 1121 height 195
click at [557, 495] on div "© Aurum Funds Limited Privacy Statement Website Ts & Cs Policies FATCA Sustaina…" at bounding box center [560, 480] width 833 height 45
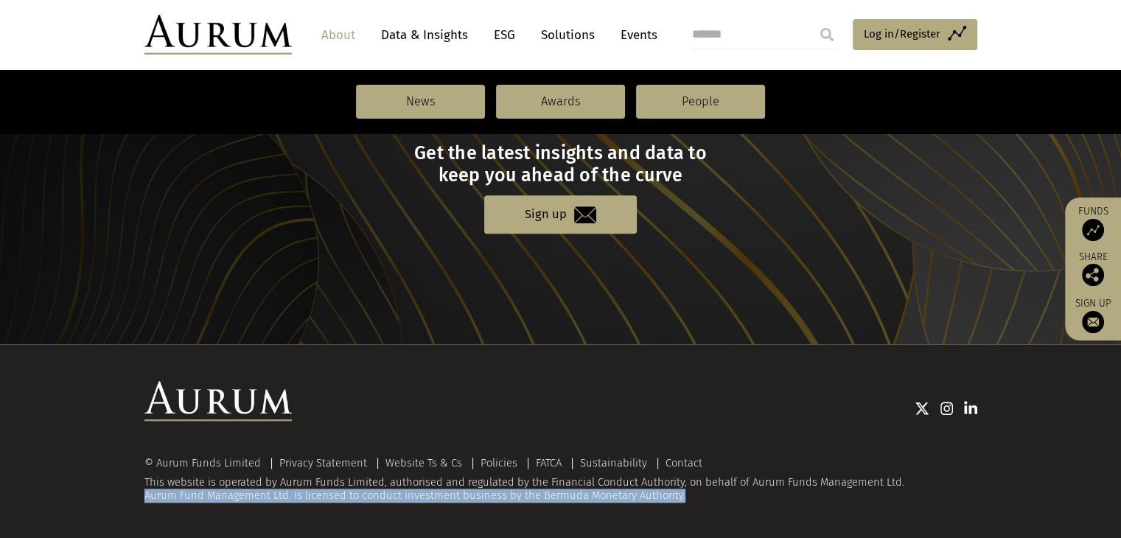
click at [557, 495] on div "© Aurum Funds Limited Privacy Statement Website Ts & Cs Policies FATCA Sustaina…" at bounding box center [560, 480] width 833 height 45
click at [569, 503] on div "© Aurum Funds Limited Privacy Statement Website Ts & Cs Policies FATCA Sustaina…" at bounding box center [560, 441] width 1121 height 195
click at [558, 494] on div "© Aurum Funds Limited Privacy Statement Website Ts & Cs Policies FATCA Sustaina…" at bounding box center [560, 480] width 833 height 45
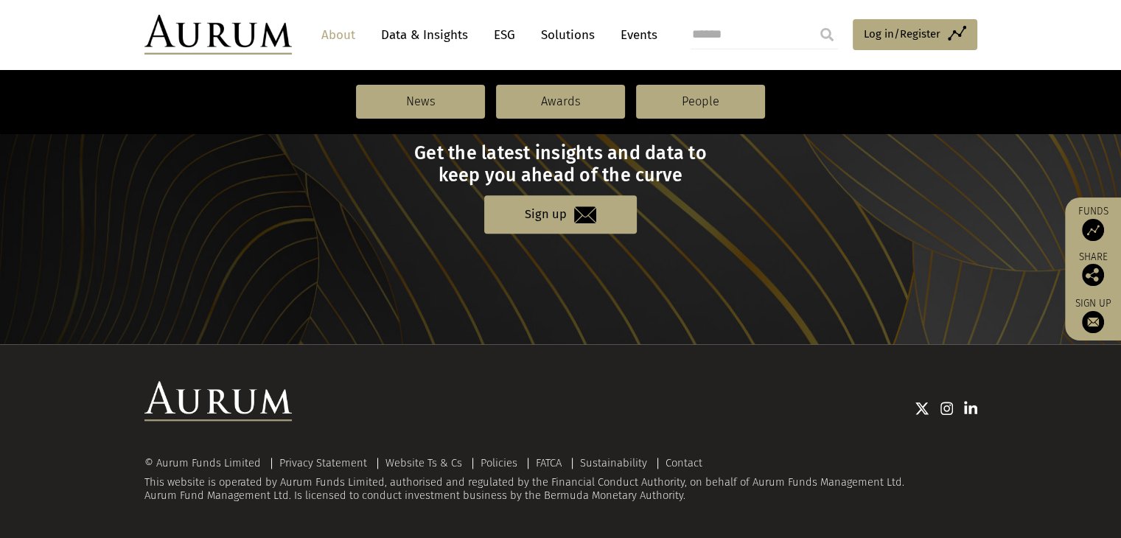
click at [553, 493] on div "© Aurum Funds Limited Privacy Statement Website Ts & Cs Policies FATCA Sustaina…" at bounding box center [560, 480] width 833 height 45
click at [553, 492] on div "© Aurum Funds Limited Privacy Statement Website Ts & Cs Policies FATCA Sustaina…" at bounding box center [560, 480] width 833 height 45
copy div "Bermuda"
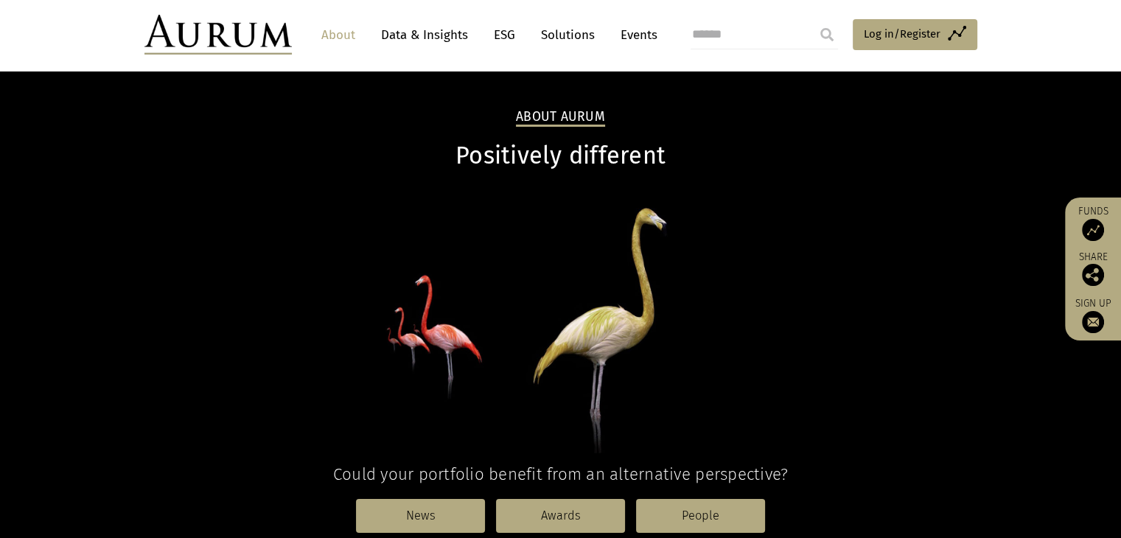
scroll to position [0, 0]
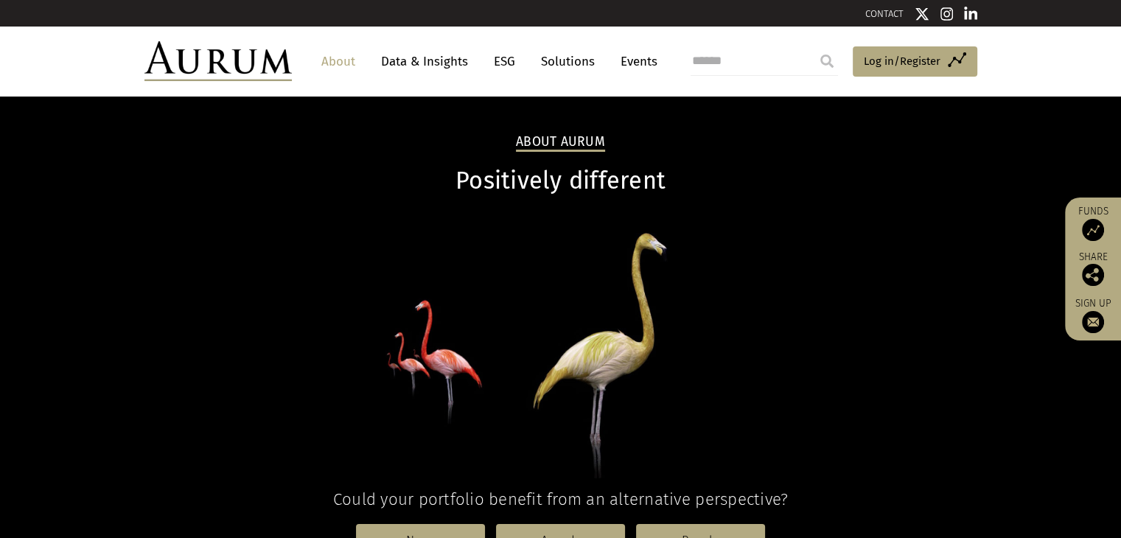
drag, startPoint x: 246, startPoint y: 85, endPoint x: 251, endPoint y: 77, distance: 9.2
click at [246, 85] on header "About Data & Insights ESG Solutions Events Access Funds Log in/Register Sign ou…" at bounding box center [560, 61] width 1121 height 69
click at [262, 63] on img at bounding box center [217, 61] width 147 height 40
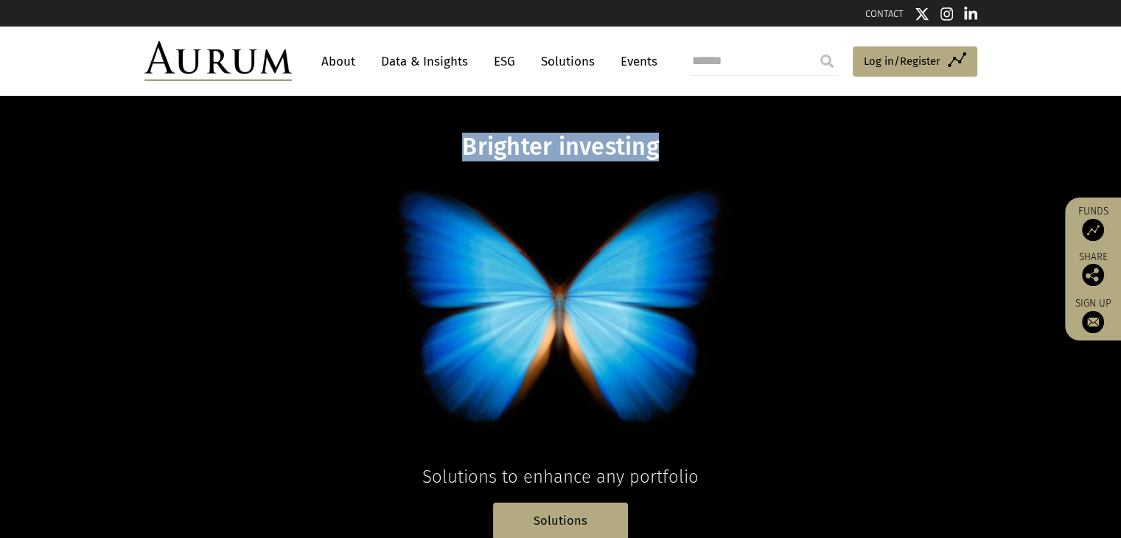
drag, startPoint x: 442, startPoint y: 153, endPoint x: 854, endPoint y: 175, distance: 412.5
click at [666, 158] on h1 "Brighter investing" at bounding box center [560, 147] width 569 height 29
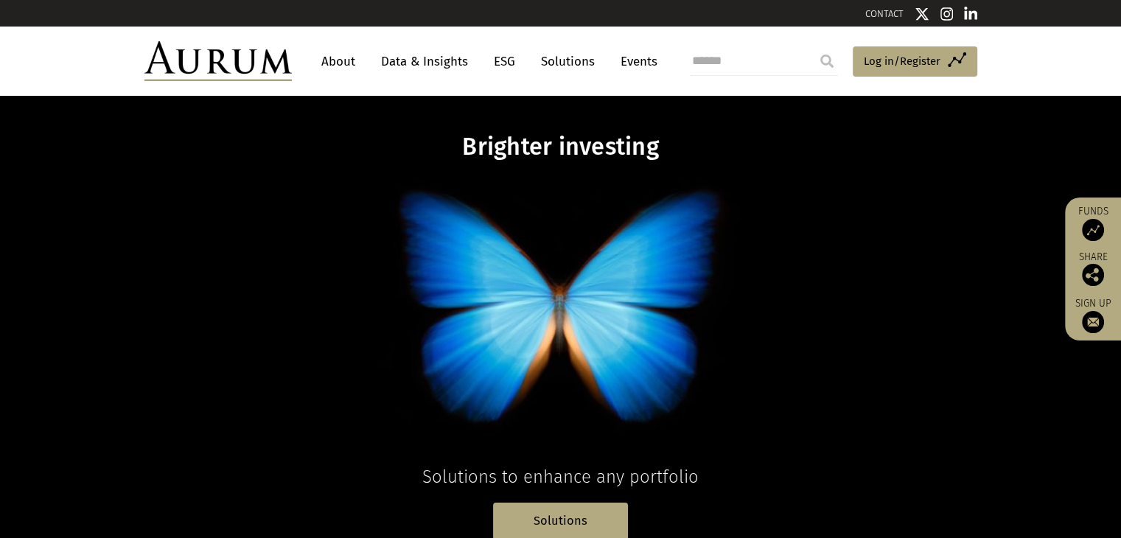
click at [854, 175] on div "Brighter investing Solutions to enhance any portfolio Solutions" at bounding box center [561, 336] width 862 height 407
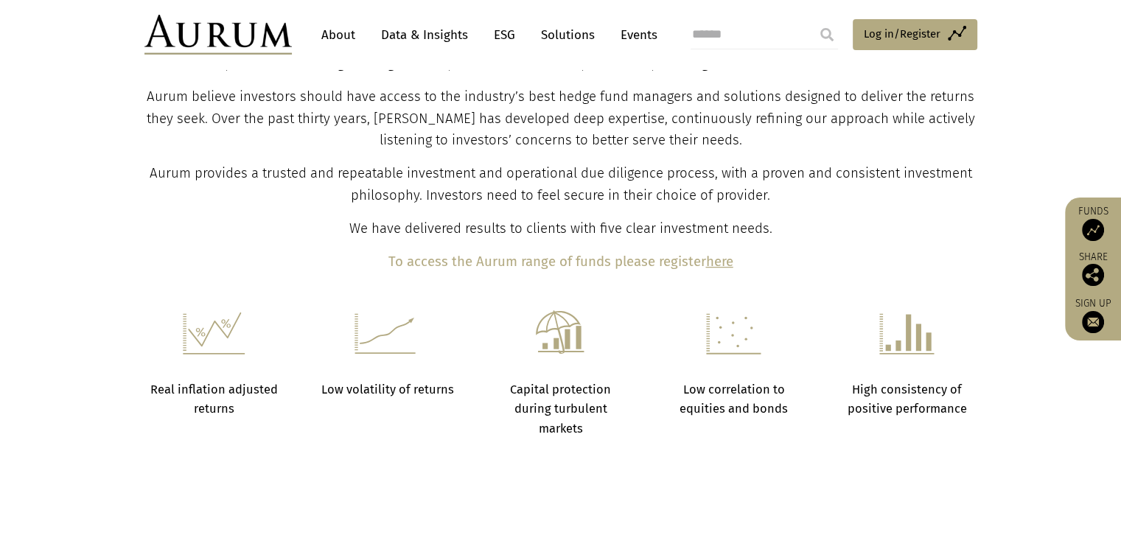
scroll to position [663, 0]
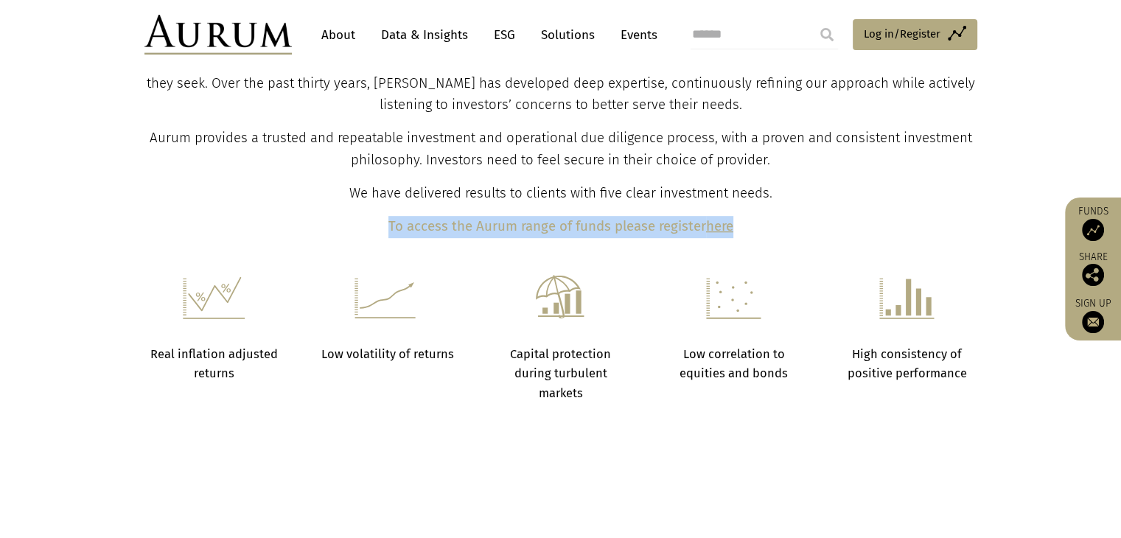
drag, startPoint x: 365, startPoint y: 228, endPoint x: 659, endPoint y: 203, distance: 294.3
click at [794, 219] on p "To access the Aurum range of funds please register here" at bounding box center [560, 227] width 829 height 22
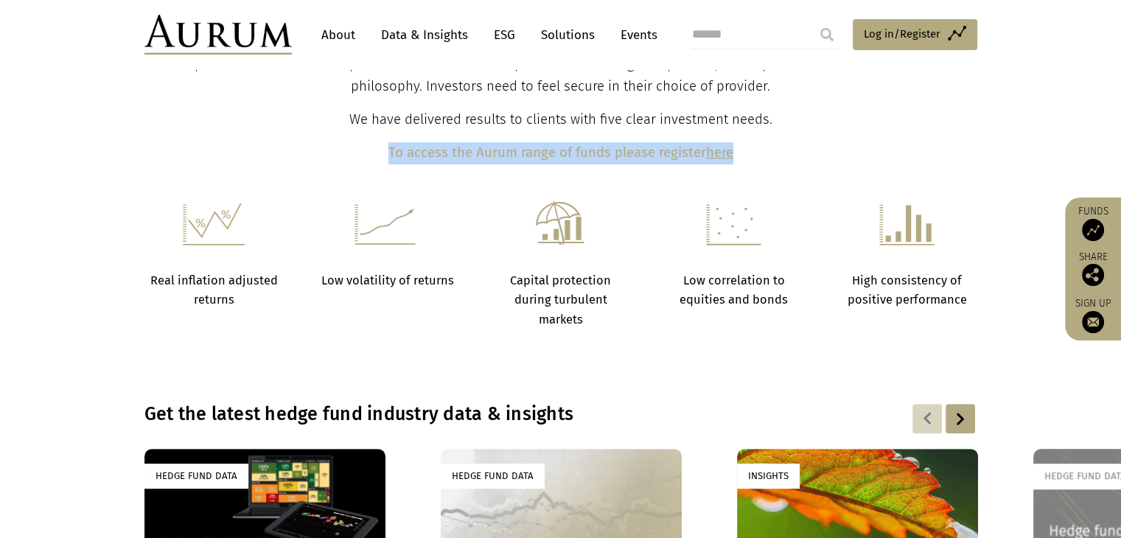
scroll to position [810, 0]
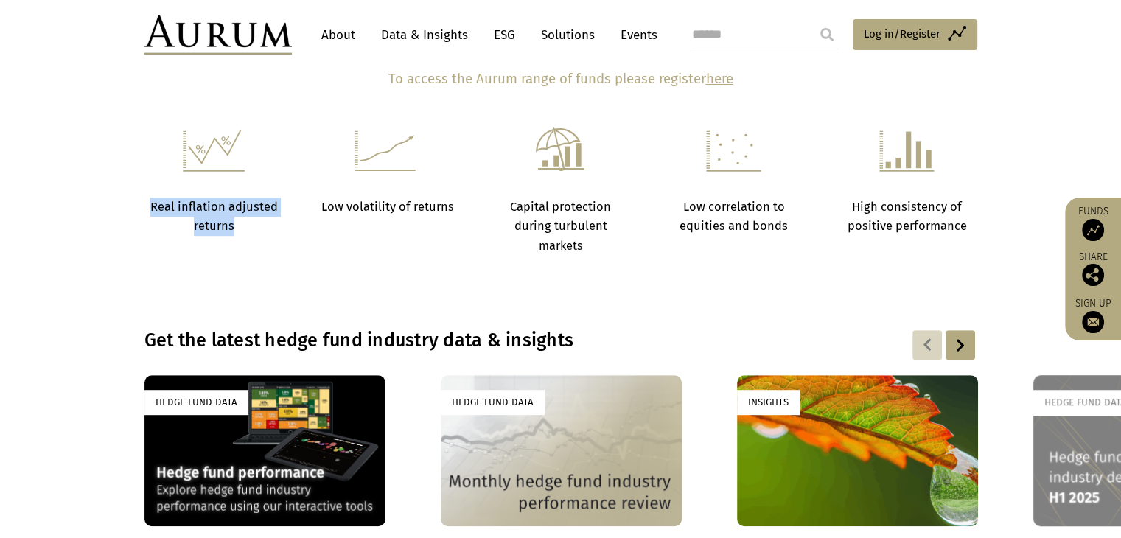
drag, startPoint x: 147, startPoint y: 209, endPoint x: 370, endPoint y: 225, distance: 223.1
click at [283, 231] on div "Real inflation adjusted returns Low volatility of returns Capital protection du…" at bounding box center [561, 191] width 862 height 128
click at [370, 225] on div "Real inflation adjusted returns Low volatility of returns Capital protection du…" at bounding box center [561, 191] width 862 height 128
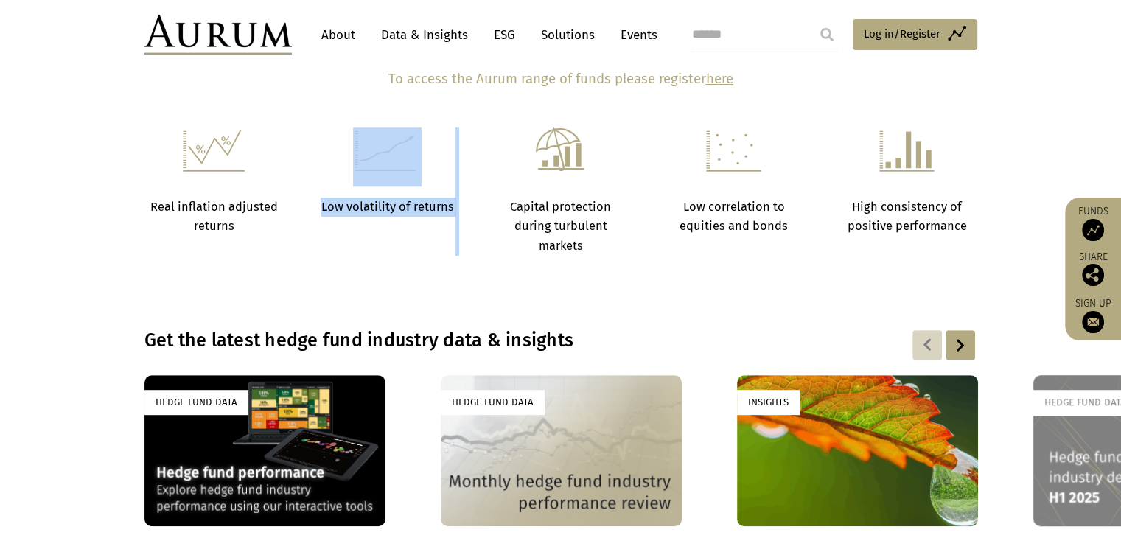
drag, startPoint x: 308, startPoint y: 211, endPoint x: 477, endPoint y: 231, distance: 170.6
click at [483, 209] on div "Real inflation adjusted returns Low volatility of returns Capital protection du…" at bounding box center [561, 191] width 862 height 128
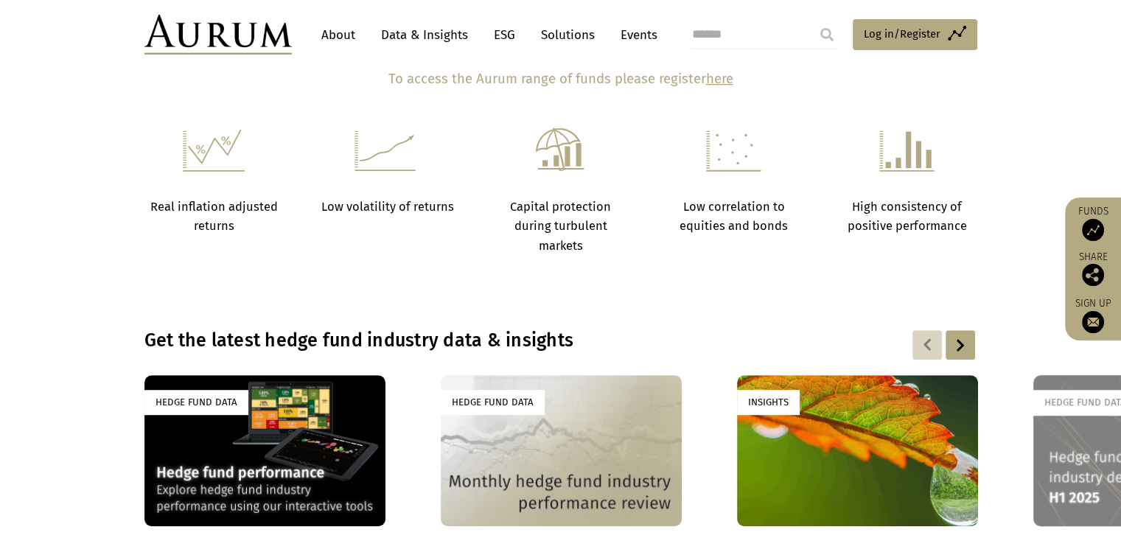
click at [477, 233] on div "Real inflation adjusted returns Low volatility of returns Capital protection du…" at bounding box center [561, 191] width 862 height 128
drag, startPoint x: 514, startPoint y: 207, endPoint x: 684, endPoint y: 245, distance: 174.5
click at [670, 246] on div "Real inflation adjusted returns Low volatility of returns Capital protection du…" at bounding box center [561, 191] width 862 height 128
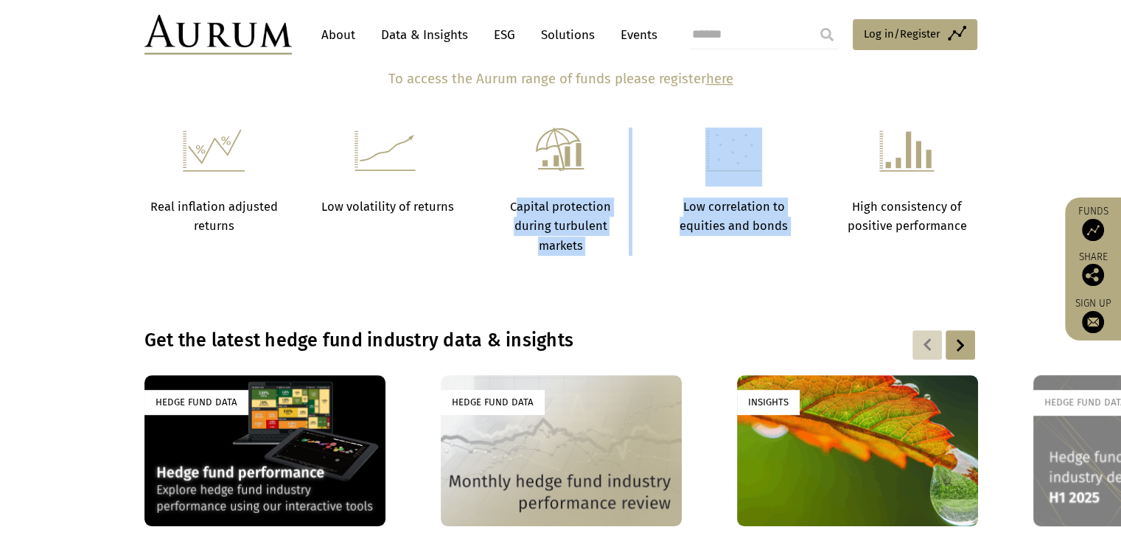
click at [693, 244] on div "Real inflation adjusted returns Low volatility of returns Capital protection du…" at bounding box center [561, 191] width 862 height 128
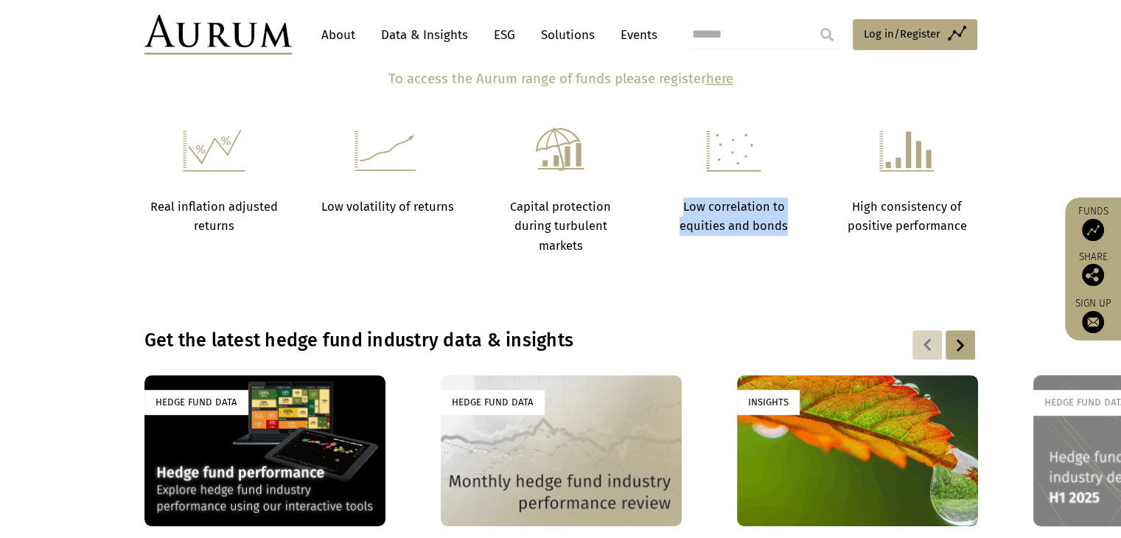
drag, startPoint x: 759, startPoint y: 223, endPoint x: 791, endPoint y: 231, distance: 33.2
click at [790, 230] on p "Low correlation to equities and bonds" at bounding box center [733, 216] width 136 height 39
click at [906, 242] on div "Real inflation adjusted returns Low volatility of returns Capital protection du…" at bounding box center [561, 191] width 862 height 128
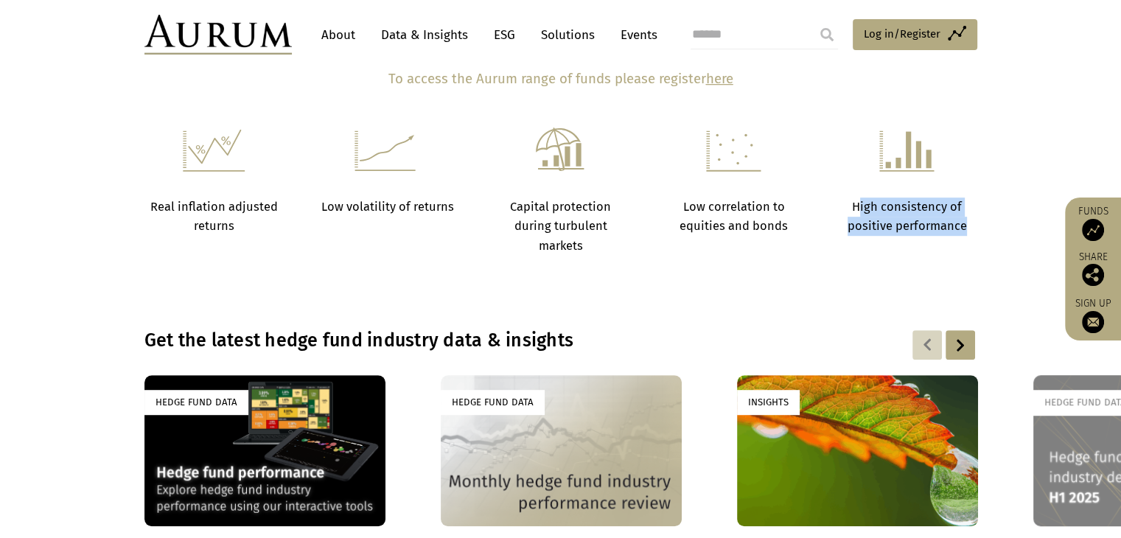
drag, startPoint x: 859, startPoint y: 206, endPoint x: 976, endPoint y: 228, distance: 118.6
click at [973, 228] on p "High consistency of positive performance" at bounding box center [906, 216] width 136 height 39
click at [981, 231] on div "Real inflation adjusted returns Low volatility of returns Capital protection du…" at bounding box center [561, 191] width 862 height 128
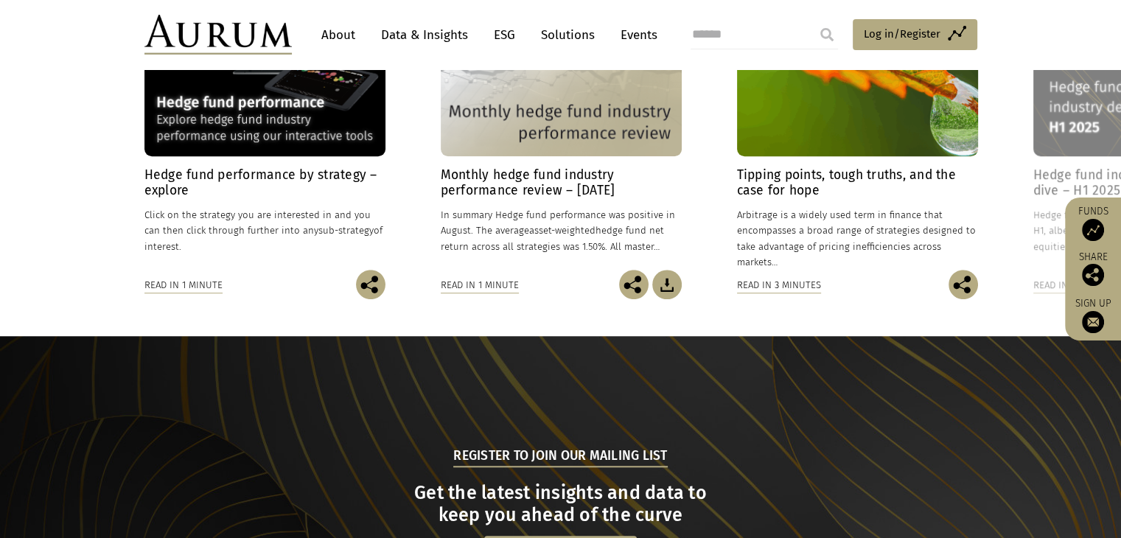
scroll to position [1400, 0]
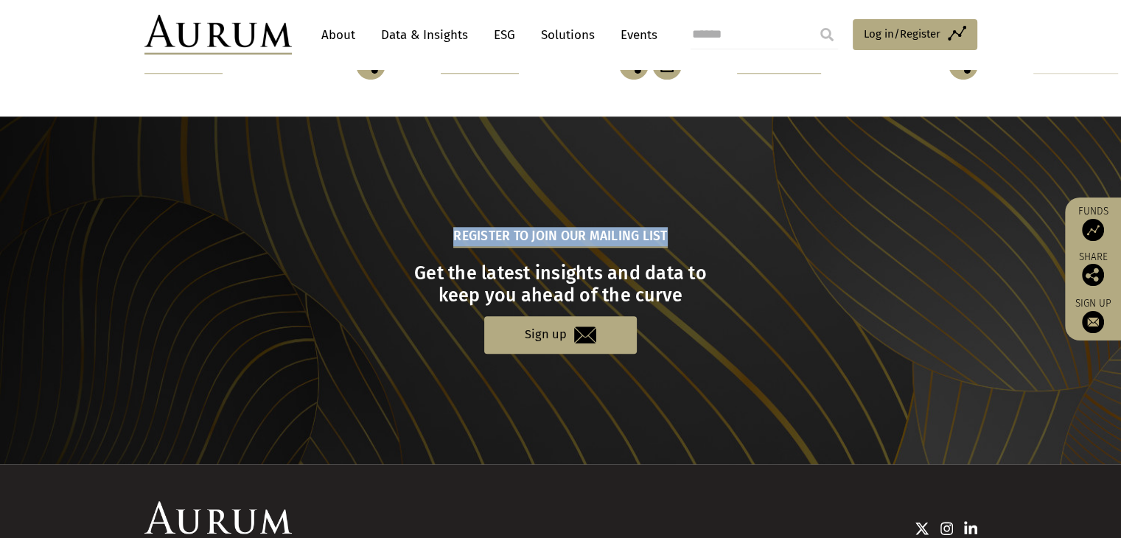
drag, startPoint x: 426, startPoint y: 232, endPoint x: 785, endPoint y: 245, distance: 359.8
click at [752, 250] on div "Register to join our mailing list Get the latest insights and data to keep you …" at bounding box center [560, 290] width 829 height 127
drag, startPoint x: 785, startPoint y: 245, endPoint x: 539, endPoint y: 289, distance: 249.9
click at [785, 246] on div "Register to join our mailing list Get the latest insights and data to keep you …" at bounding box center [560, 290] width 829 height 127
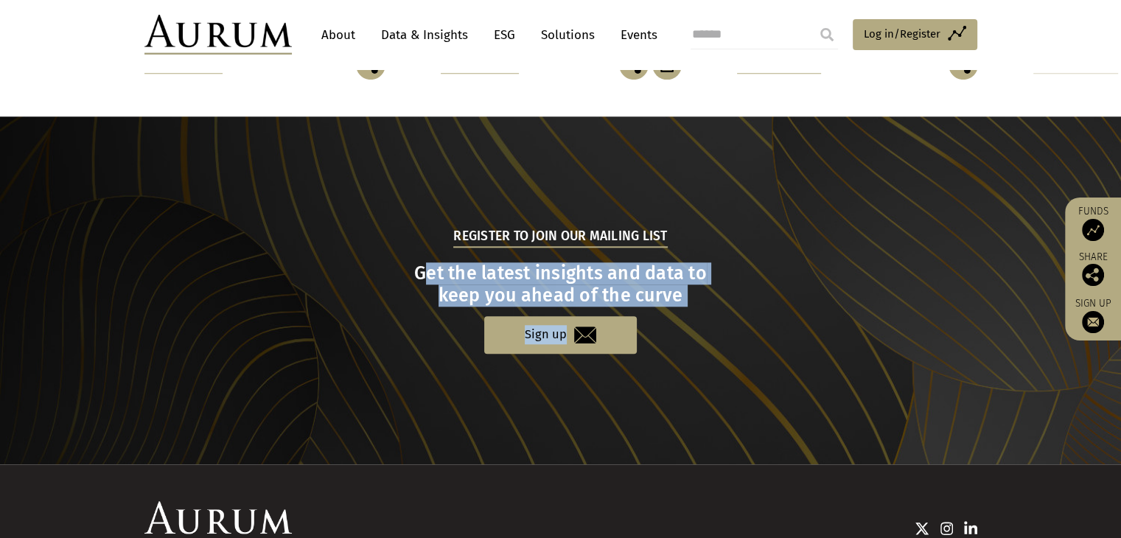
drag, startPoint x: 421, startPoint y: 283, endPoint x: 793, endPoint y: 315, distance: 372.7
click at [793, 315] on div "Register to join our mailing list Get the latest insights and data to keep you …" at bounding box center [560, 290] width 829 height 127
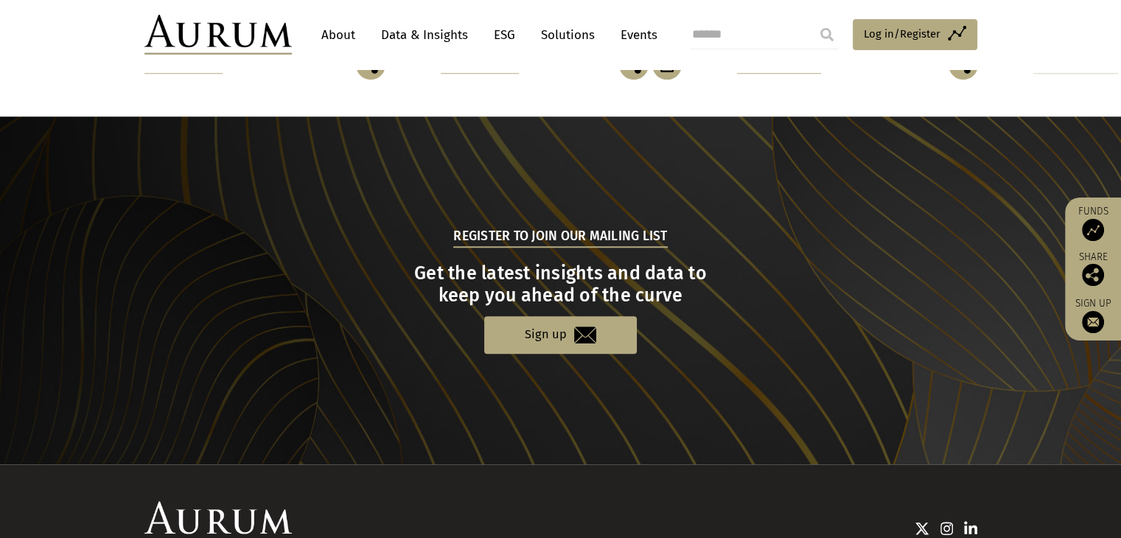
click at [813, 313] on div "Register to join our mailing list Get the latest insights and data to keep you …" at bounding box center [560, 290] width 829 height 127
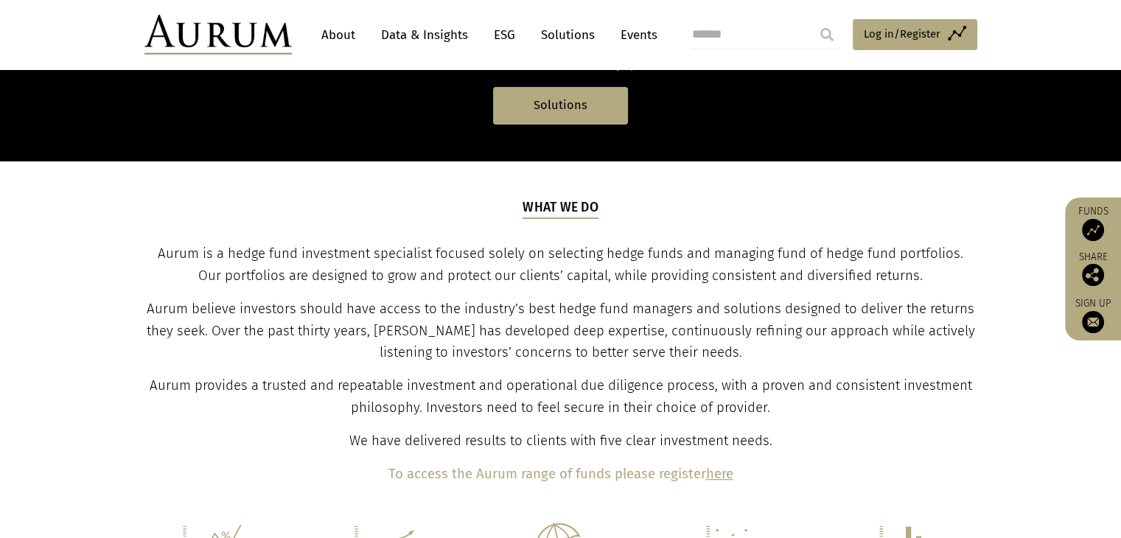
scroll to position [0, 0]
